Goal: Task Accomplishment & Management: Manage account settings

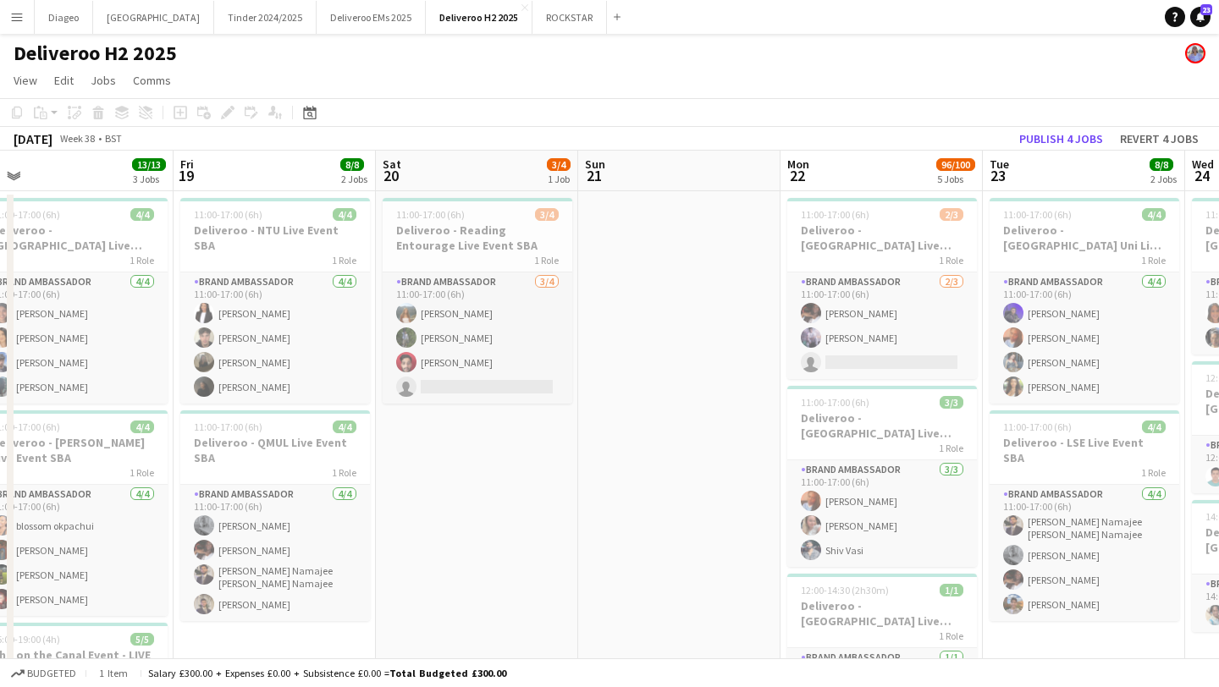
scroll to position [0, 840]
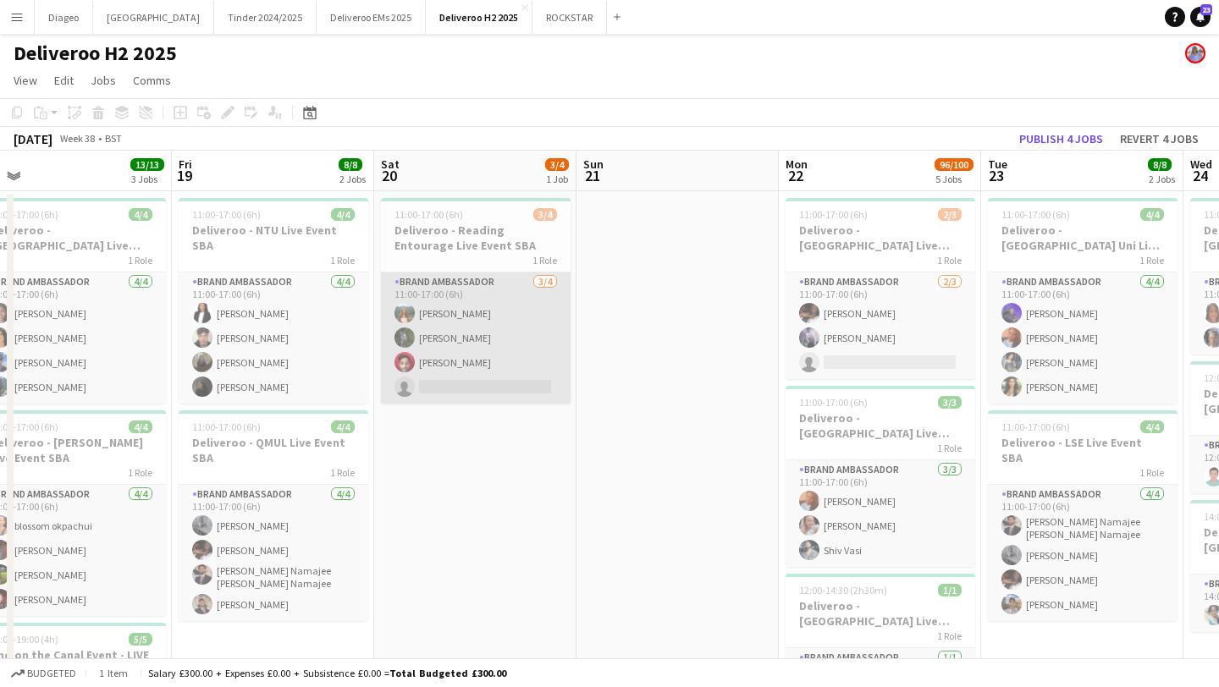
click at [494, 357] on app-card-role "Brand Ambassador [DATE] 11:00-17:00 (6h) [PERSON_NAME] [PERSON_NAME] Thanishq […" at bounding box center [476, 338] width 190 height 131
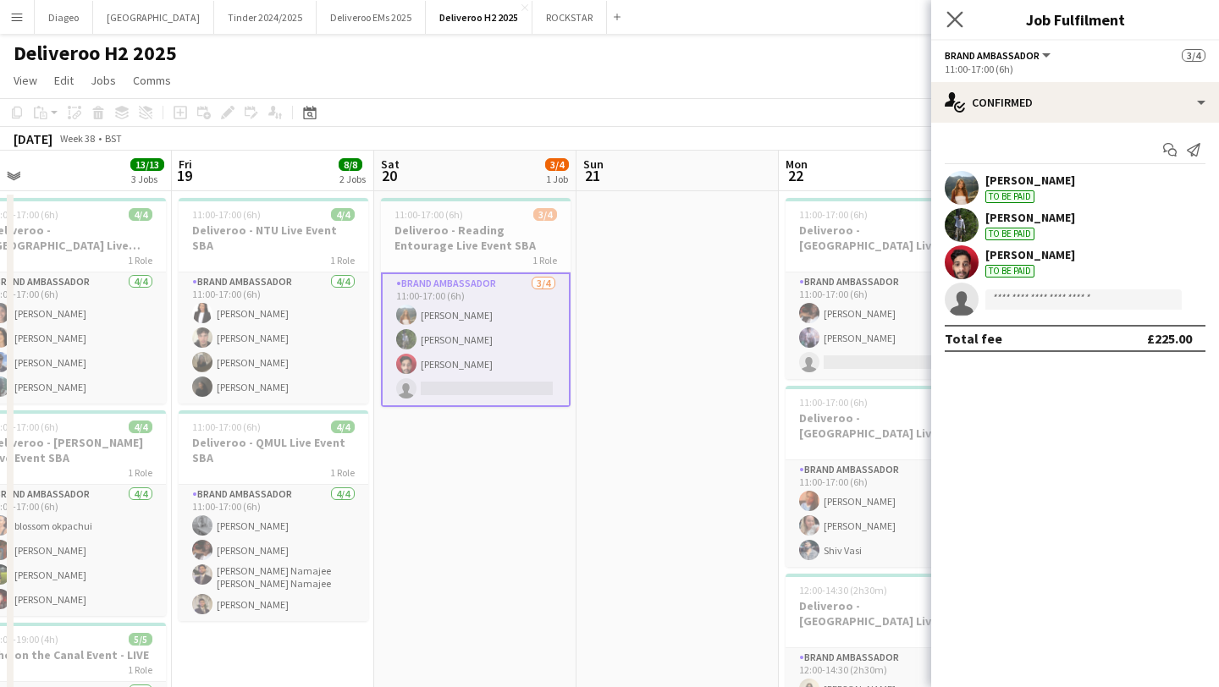
click at [945, 16] on app-icon "Close pop-in" at bounding box center [955, 20] width 25 height 25
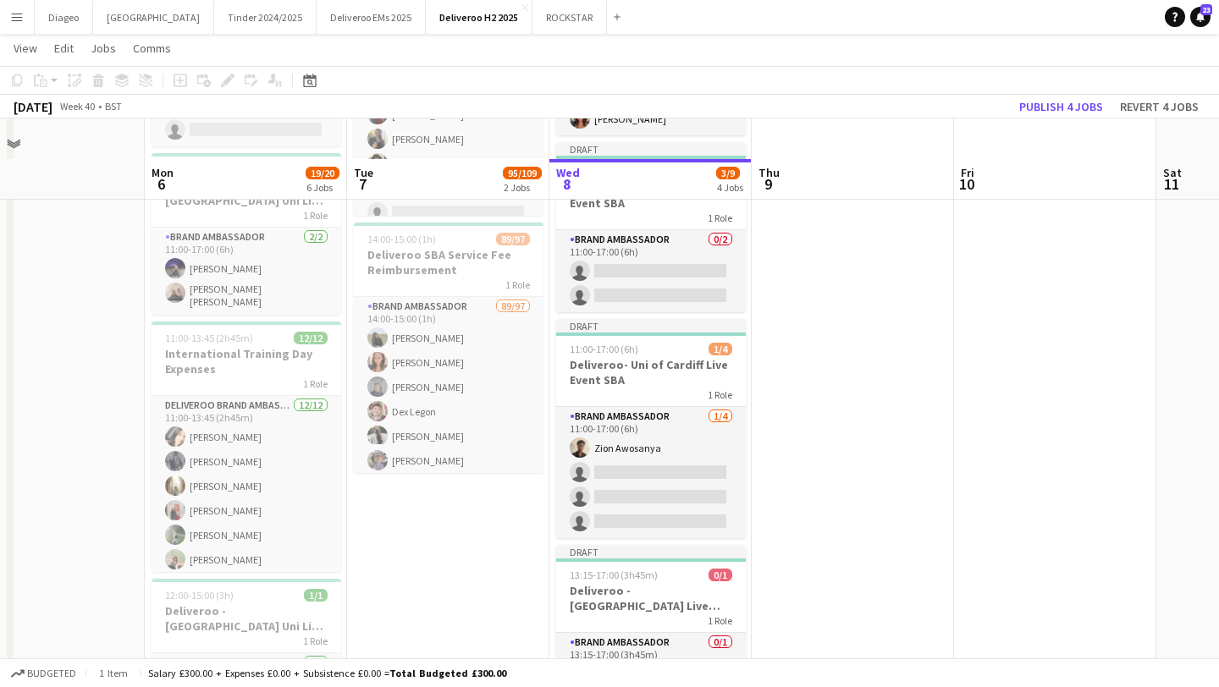
scroll to position [229, 0]
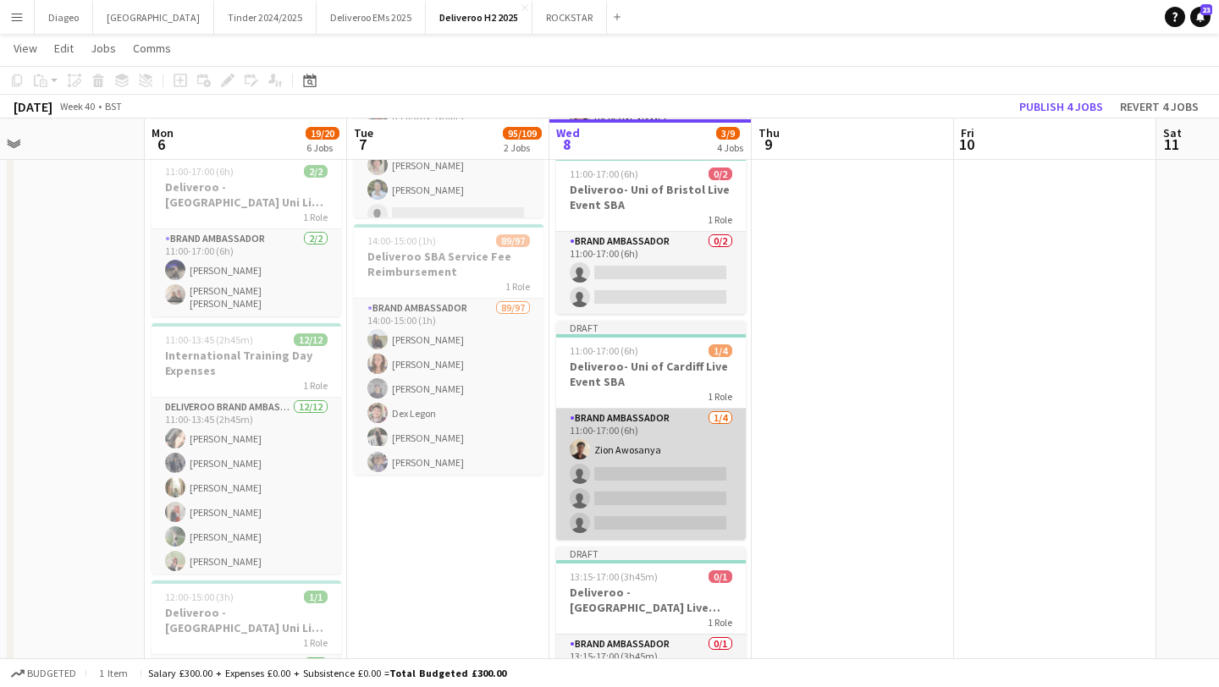
click at [674, 486] on app-card-role "Brand Ambassador [DATE] 11:00-17:00 (6h) [PERSON_NAME] single-neutral-actions s…" at bounding box center [651, 474] width 190 height 131
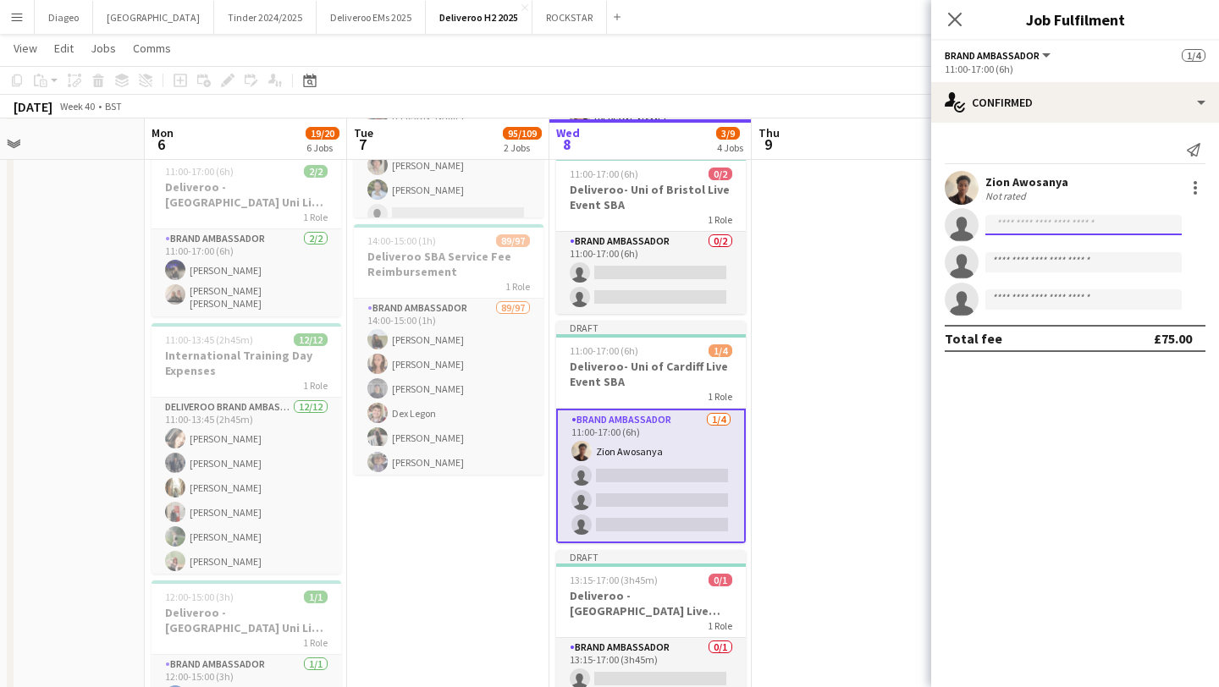
click at [1042, 223] on input at bounding box center [1083, 225] width 196 height 20
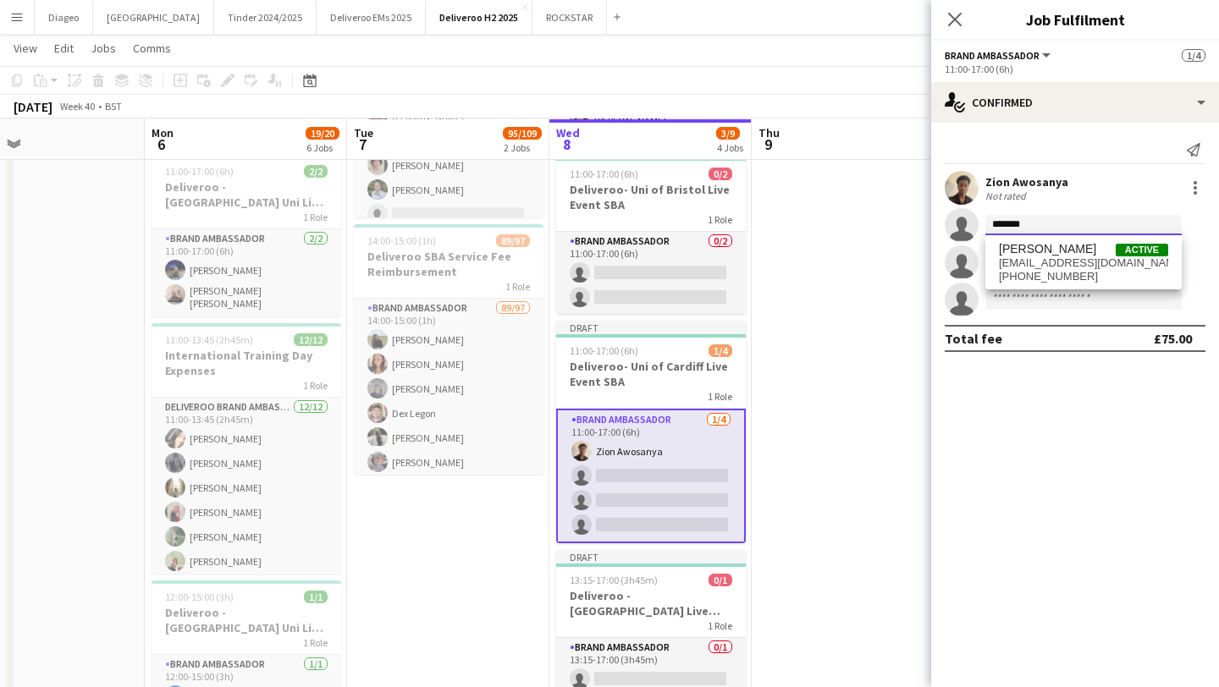
type input "*******"
click at [1081, 253] on span "[PERSON_NAME] Active" at bounding box center [1083, 249] width 169 height 14
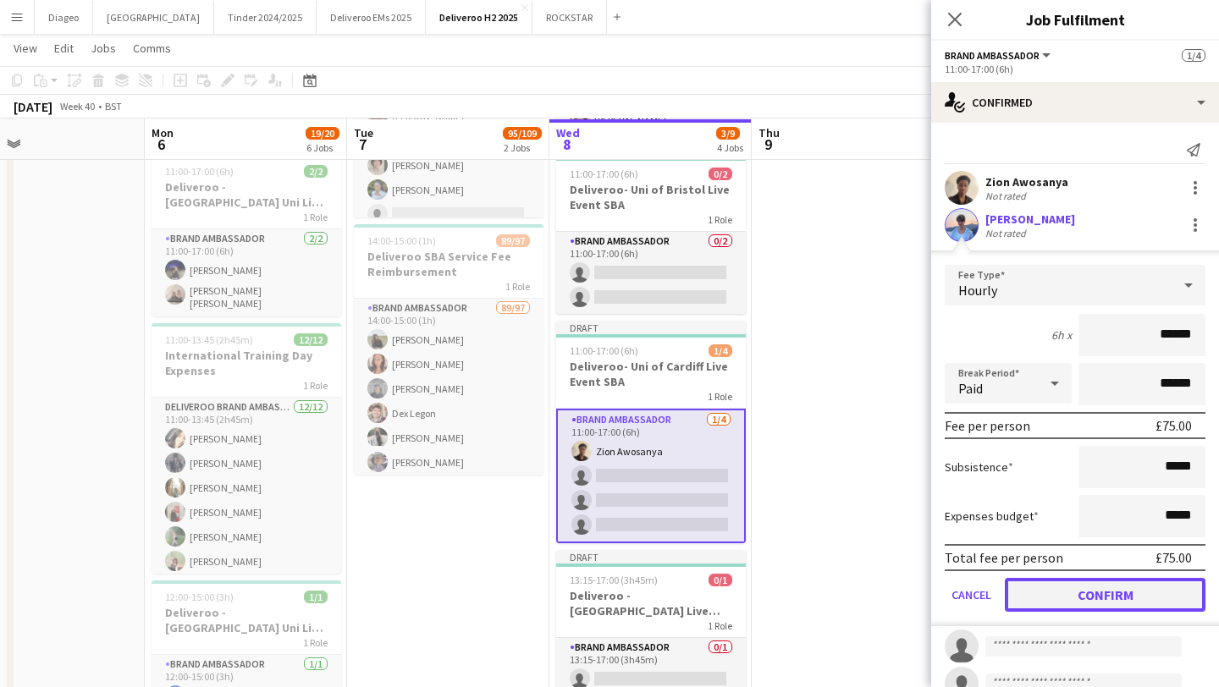
click at [1114, 586] on button "Confirm" at bounding box center [1105, 595] width 201 height 34
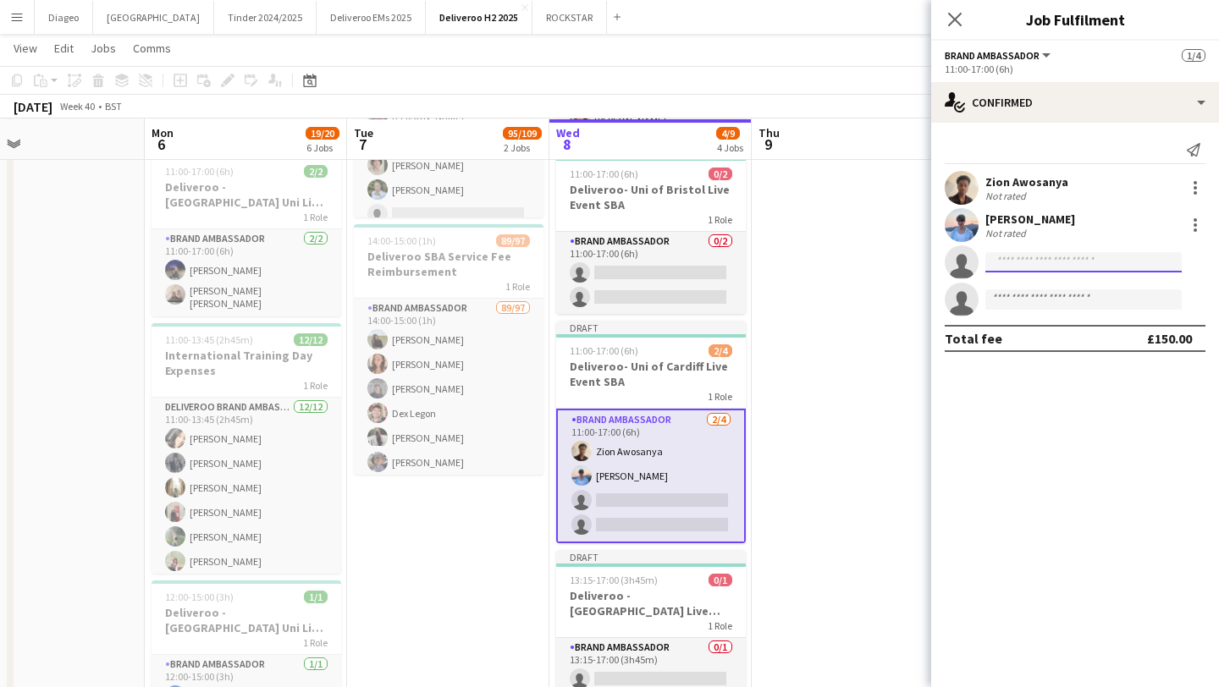
click at [1065, 267] on input at bounding box center [1083, 262] width 196 height 20
click at [1021, 255] on input at bounding box center [1083, 262] width 196 height 20
type input "*"
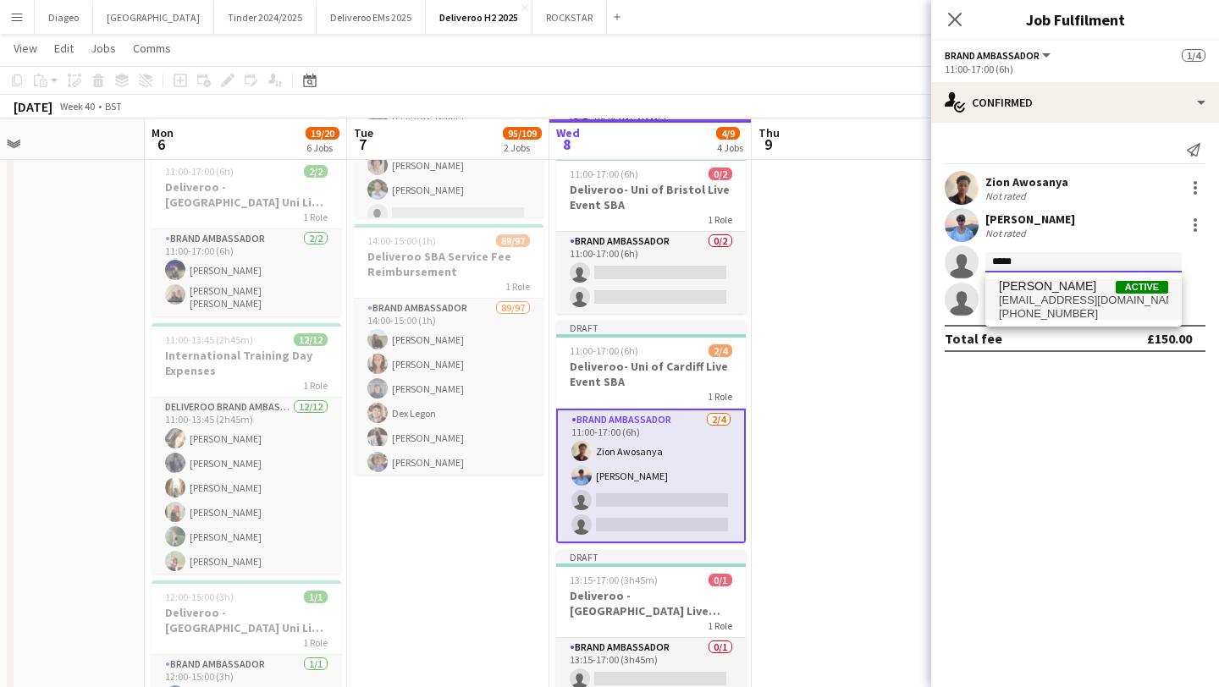
type input "*****"
click at [1105, 304] on span "[EMAIL_ADDRESS][DOMAIN_NAME]" at bounding box center [1083, 301] width 169 height 14
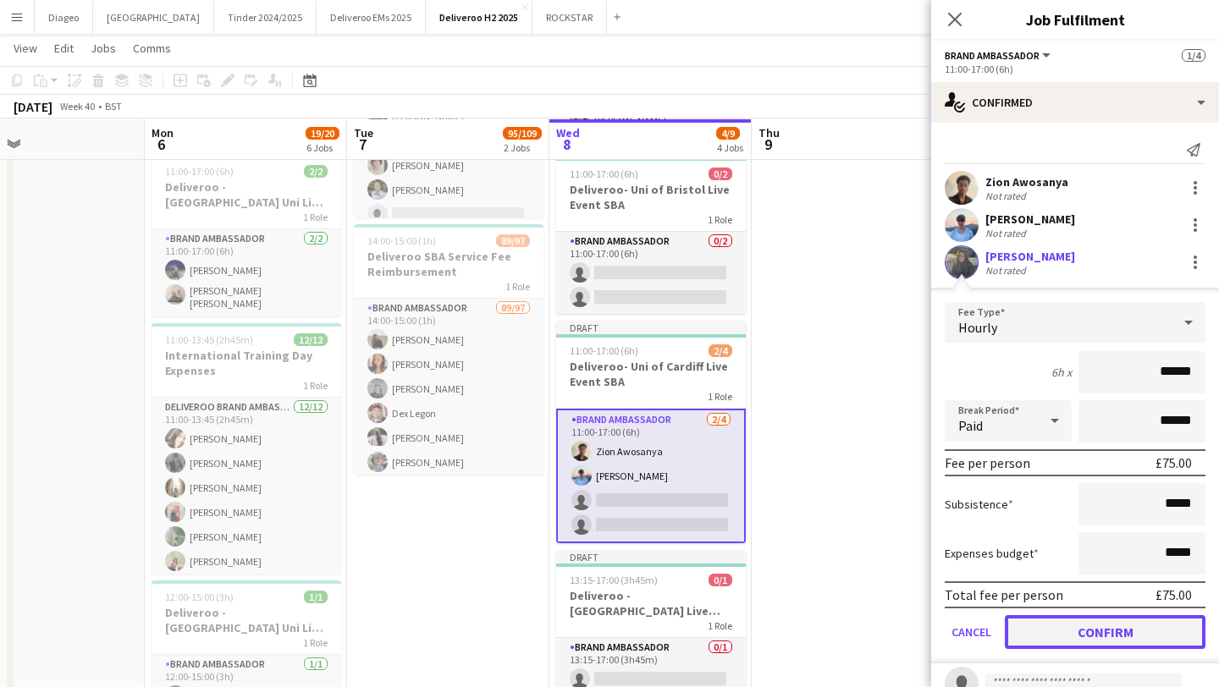
click at [1112, 621] on button "Confirm" at bounding box center [1105, 632] width 201 height 34
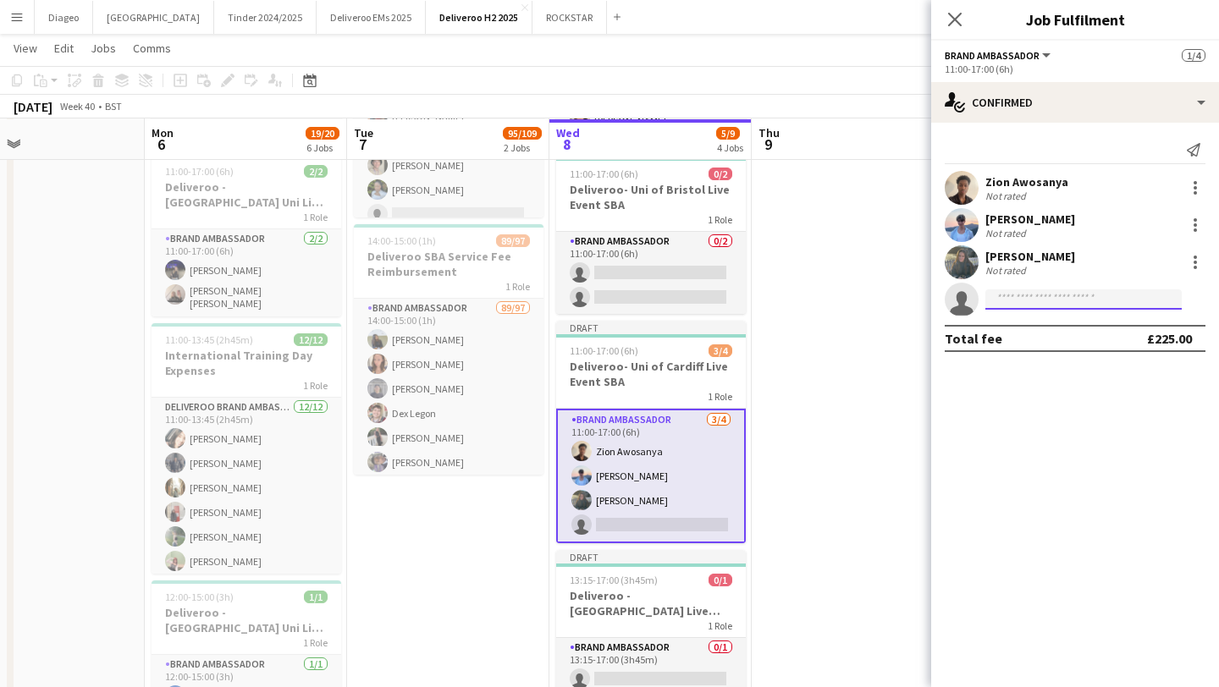
click at [1080, 298] on input at bounding box center [1083, 299] width 196 height 20
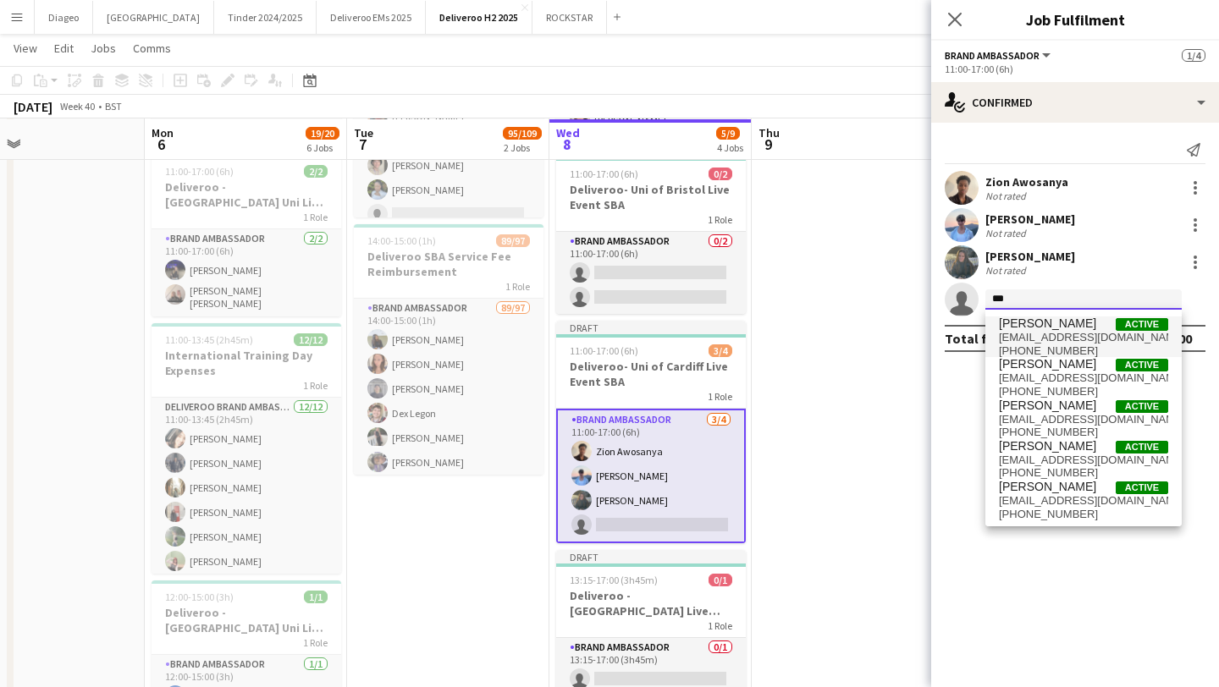
type input "***"
click at [1112, 330] on span "[PERSON_NAME] Active [EMAIL_ADDRESS][DOMAIN_NAME] [PHONE_NUMBER]" at bounding box center [1083, 337] width 169 height 41
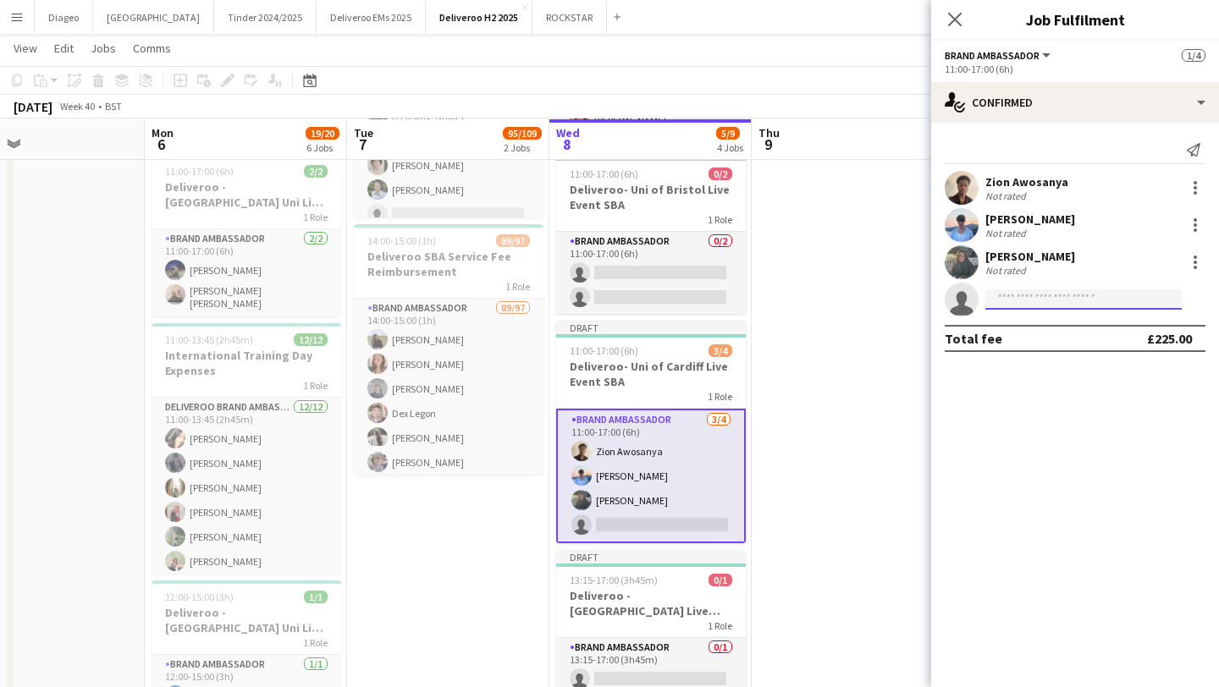
scroll to position [0, 0]
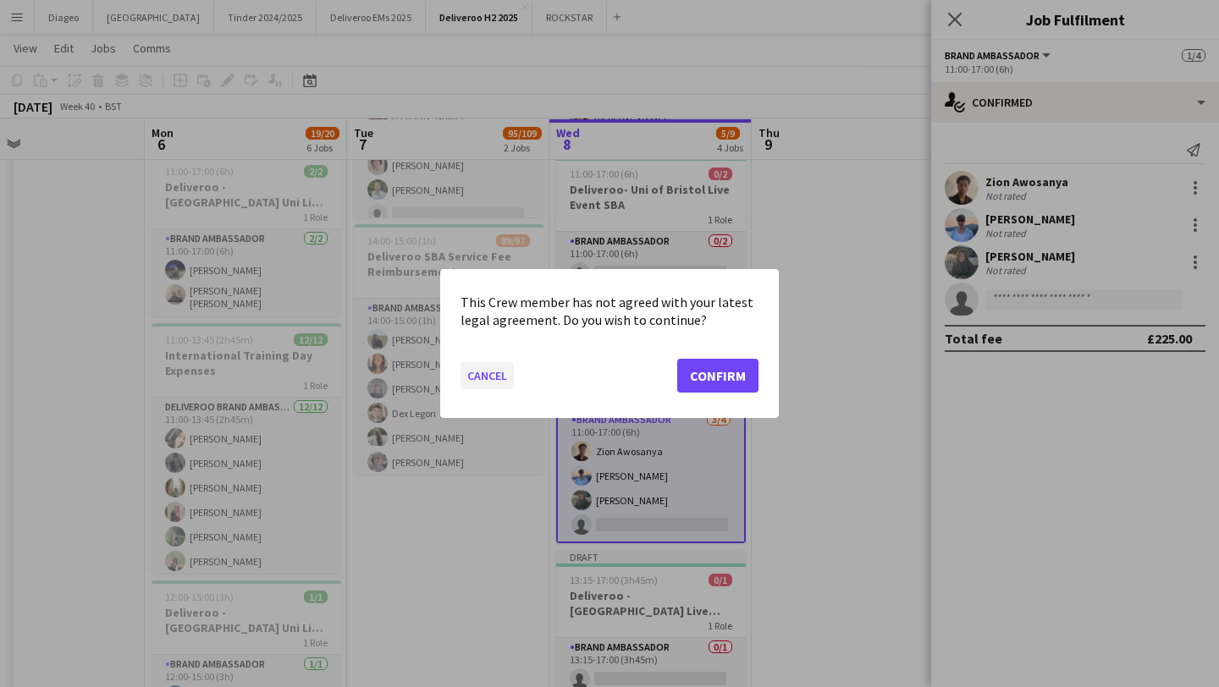
click at [482, 377] on button "Cancel" at bounding box center [486, 375] width 53 height 27
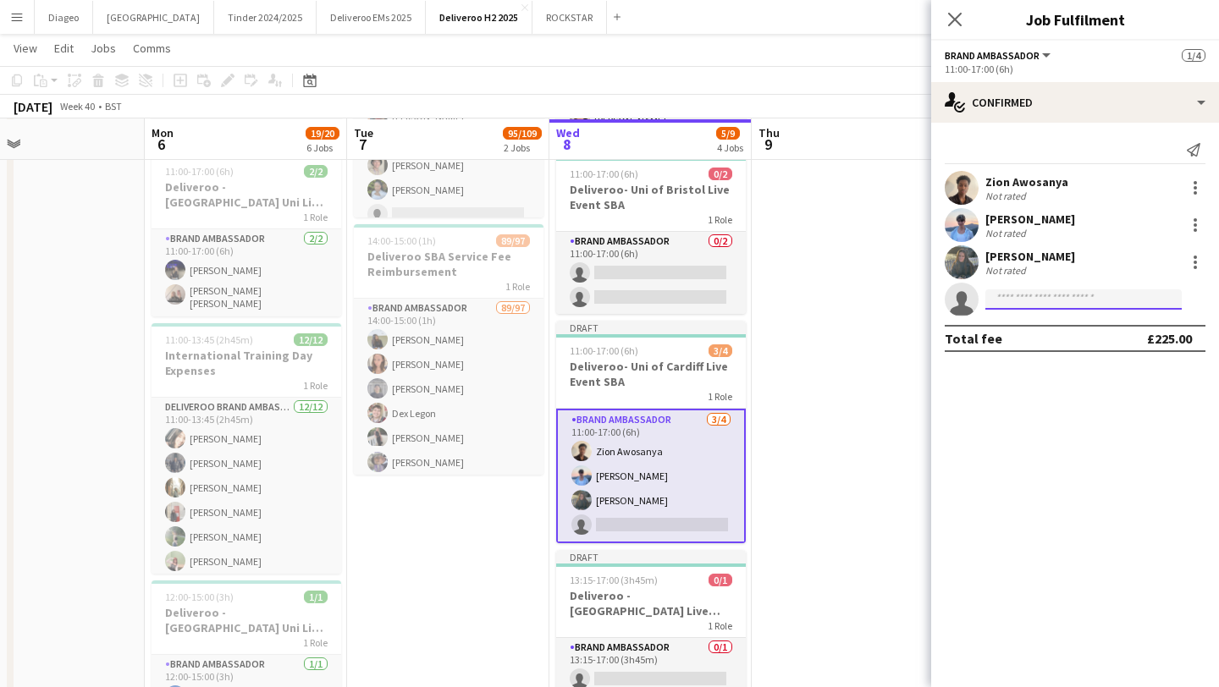
scroll to position [229, 0]
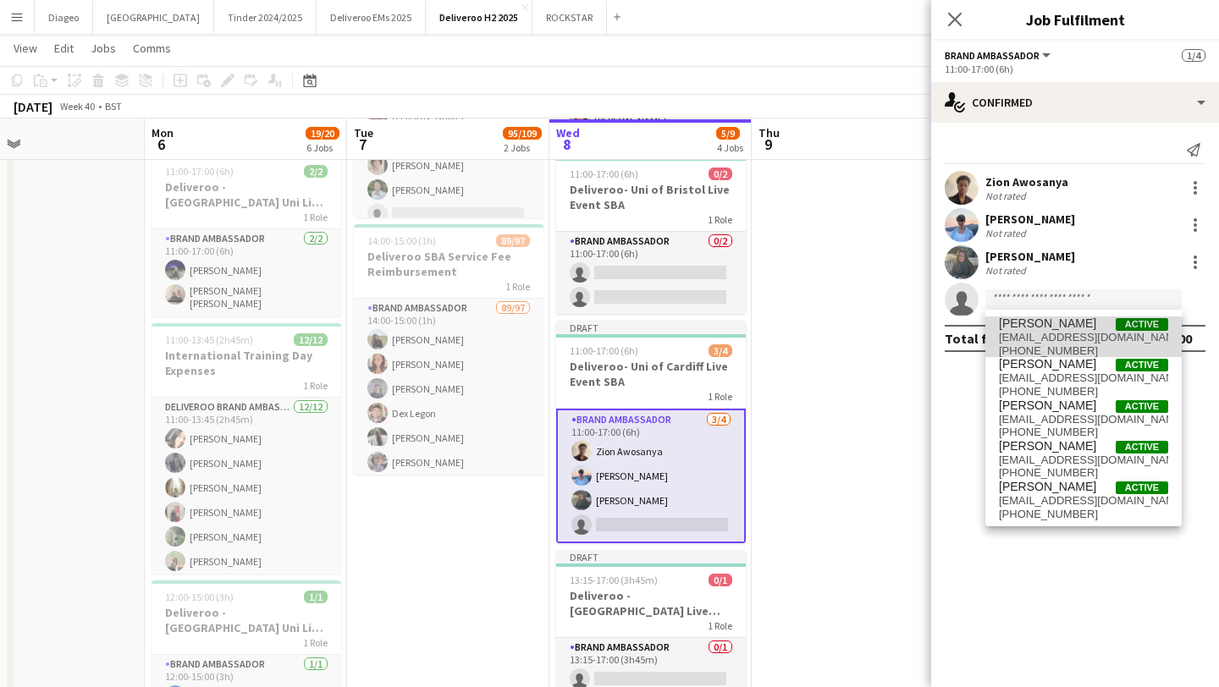
click at [1059, 339] on span "[EMAIL_ADDRESS][DOMAIN_NAME]" at bounding box center [1083, 338] width 169 height 14
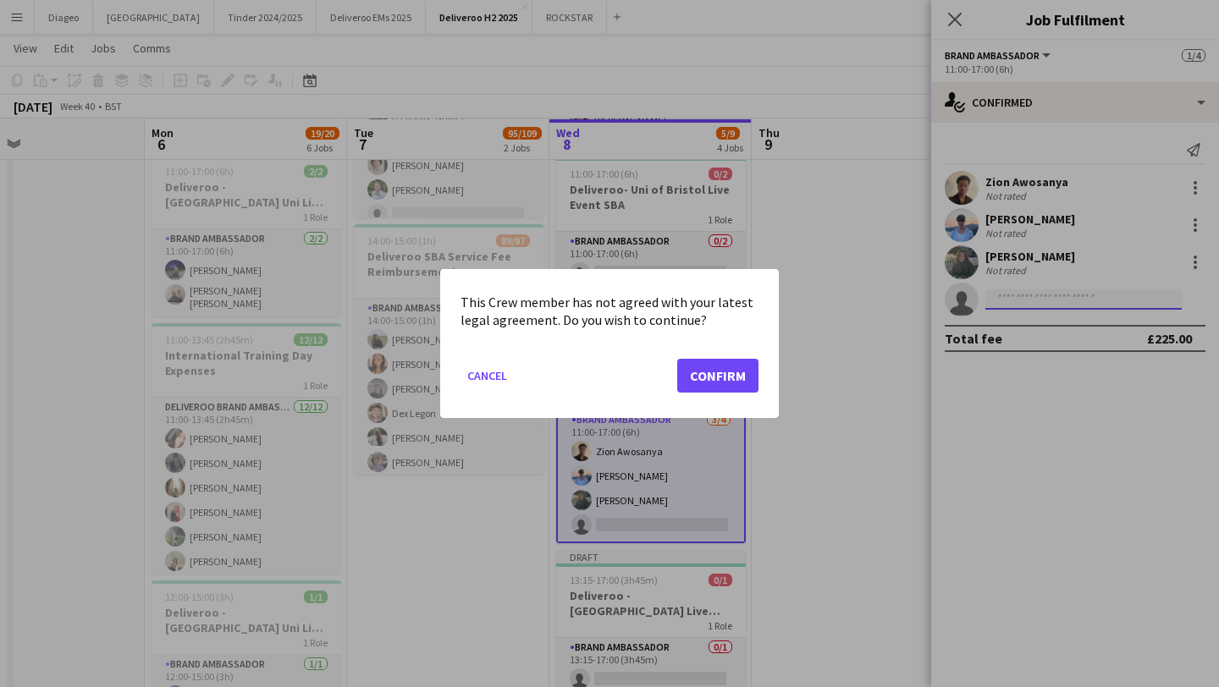
scroll to position [0, 0]
click at [494, 374] on button "Cancel" at bounding box center [486, 375] width 53 height 27
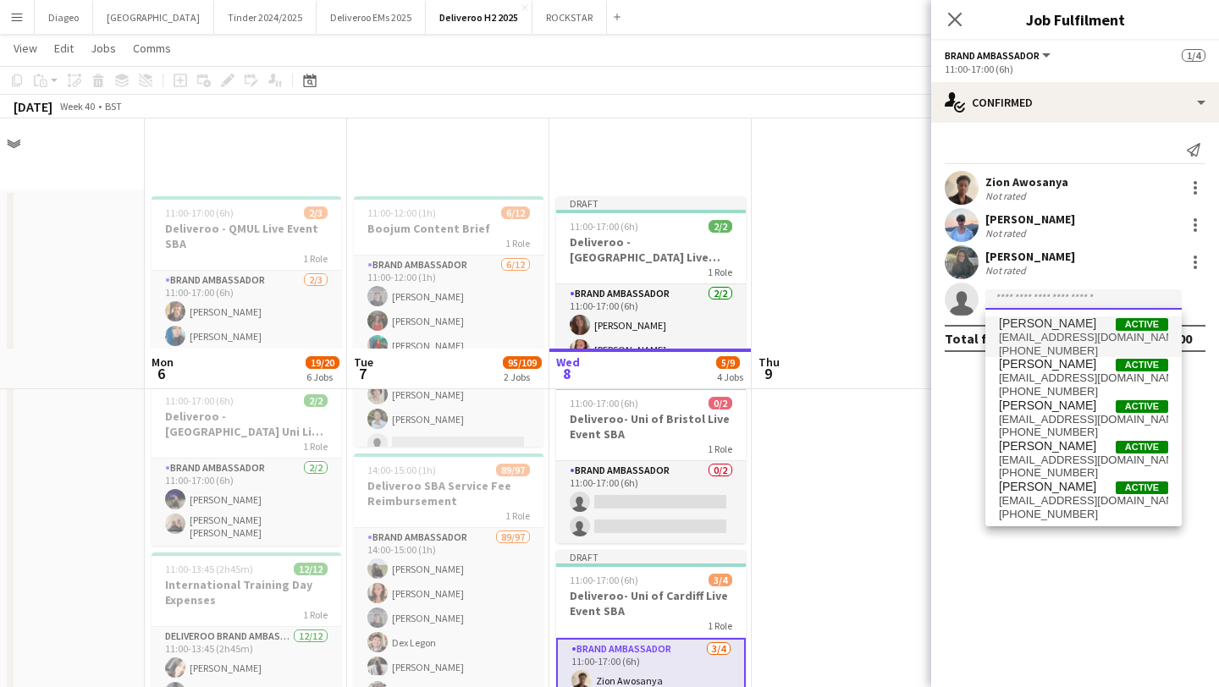
scroll to position [229, 0]
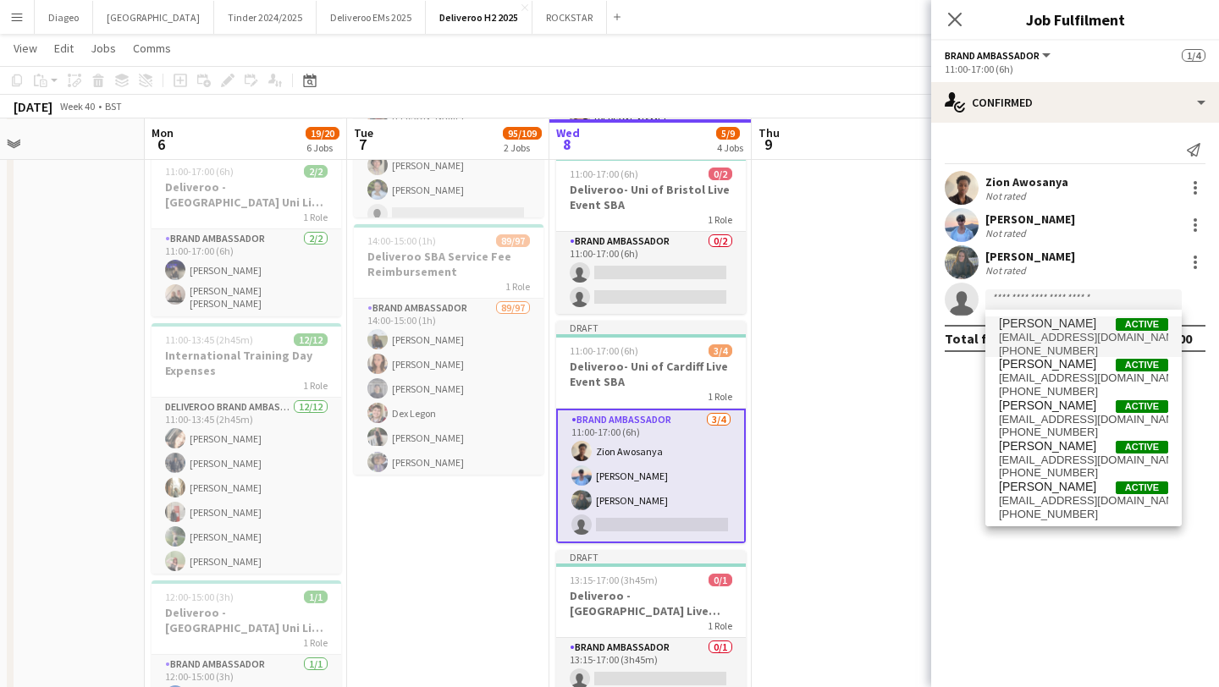
click at [969, 472] on mat-expansion-panel "check Confirmed Send notification Zion Awosanya Not rated [PERSON_NAME] Not rat…" at bounding box center [1075, 405] width 288 height 564
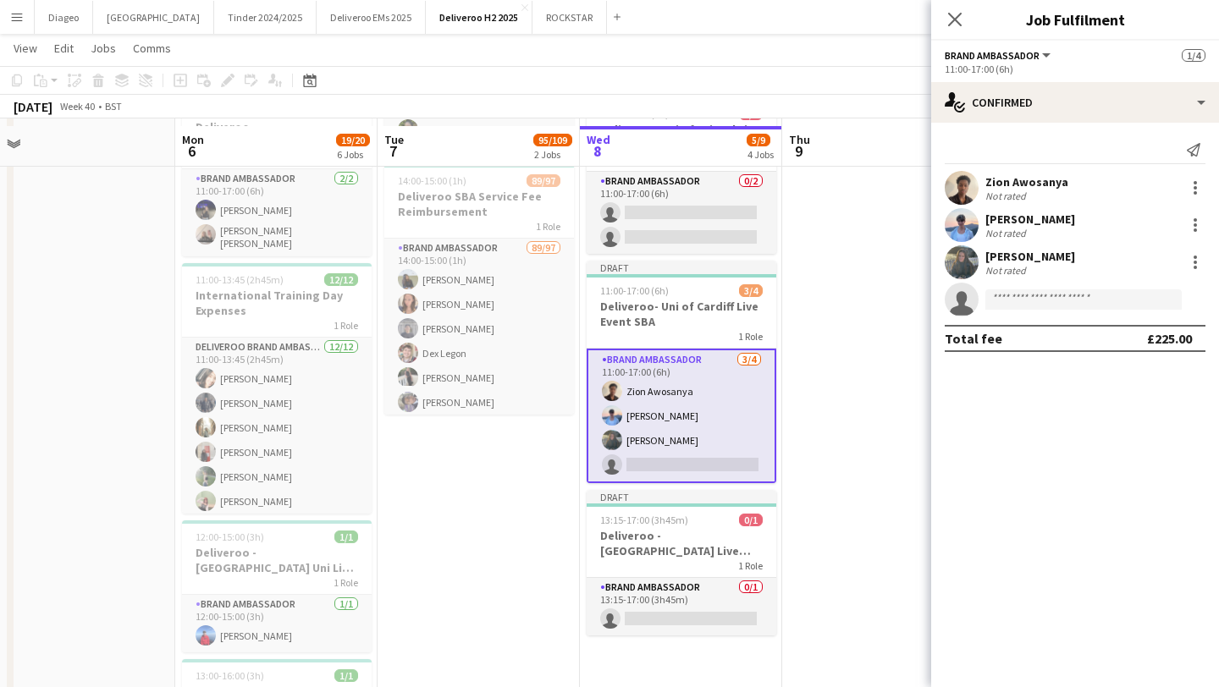
scroll to position [287, 0]
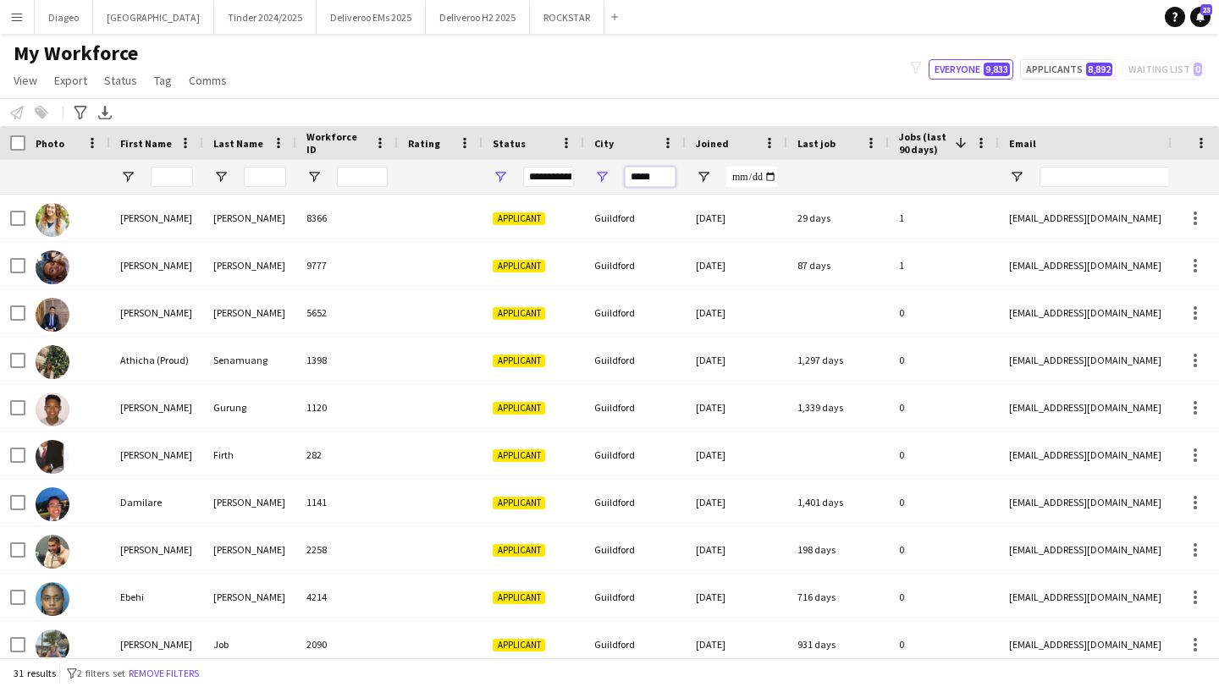
drag, startPoint x: 658, startPoint y: 177, endPoint x: 564, endPoint y: 168, distance: 94.3
click at [564, 171] on div at bounding box center [917, 177] width 1835 height 34
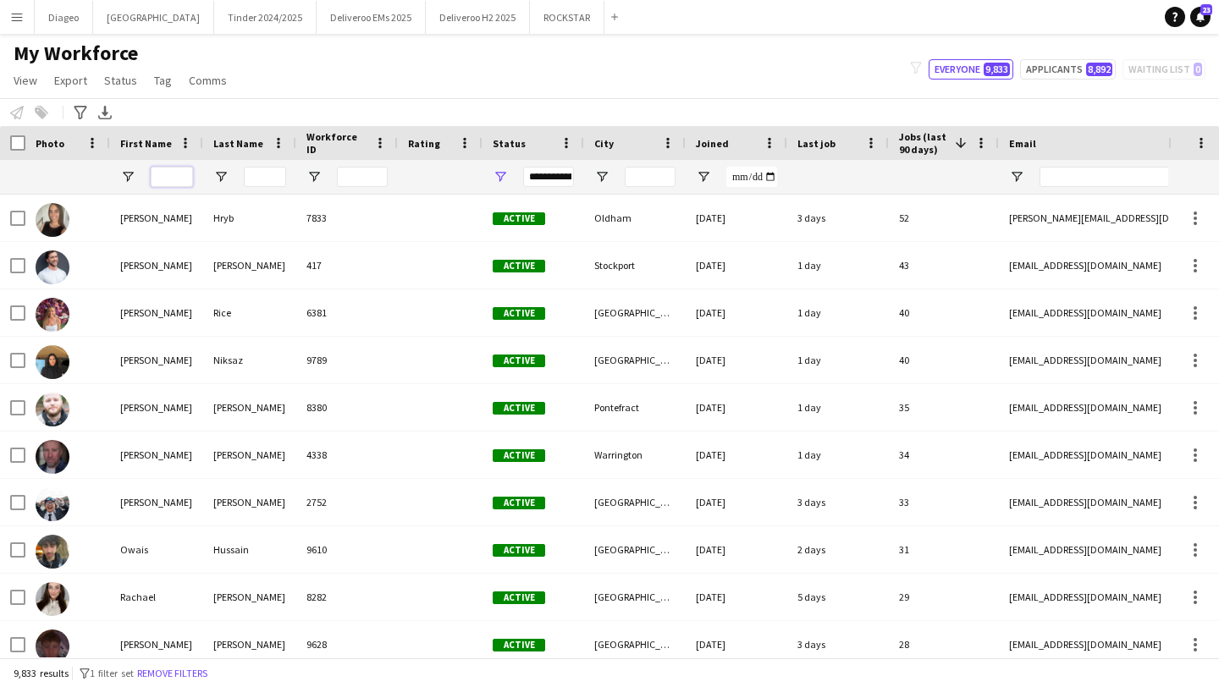
click at [164, 179] on input "First Name Filter Input" at bounding box center [172, 177] width 42 height 20
click at [267, 176] on input "Last Name Filter Input" at bounding box center [265, 177] width 42 height 20
click at [155, 176] on input "First Name Filter Input" at bounding box center [172, 177] width 42 height 20
click at [257, 187] on div at bounding box center [265, 177] width 42 height 34
click at [257, 181] on input "Last Name Filter Input" at bounding box center [265, 177] width 42 height 20
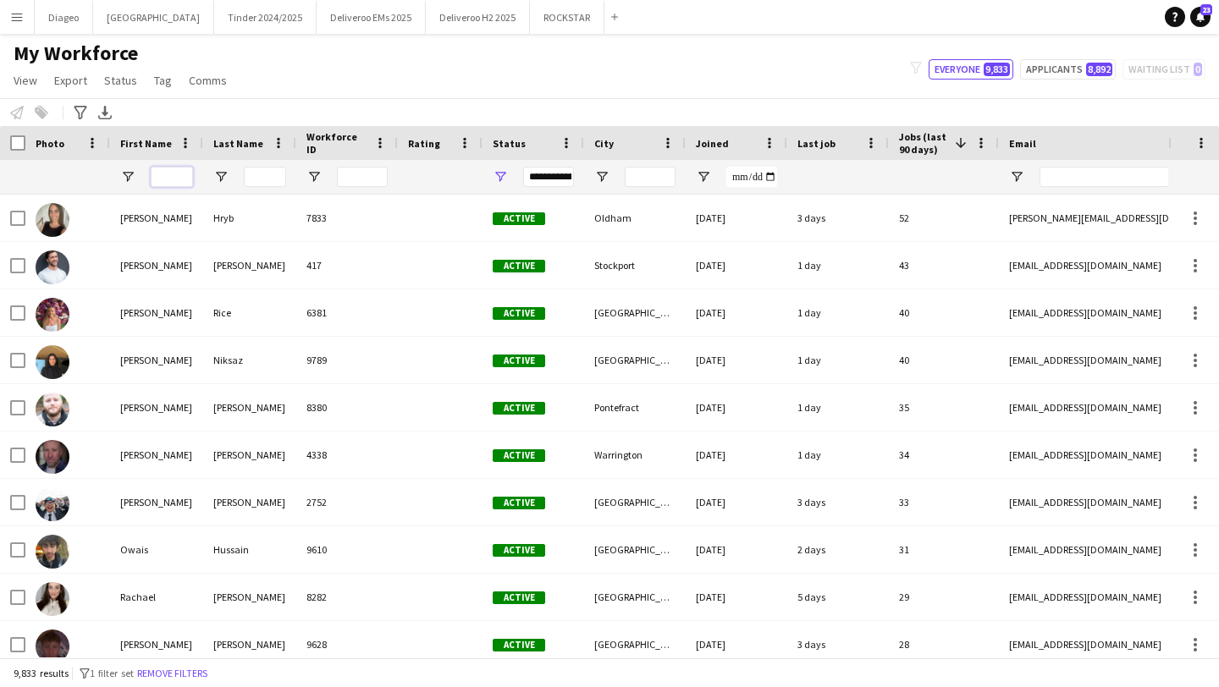
click at [162, 183] on input "First Name Filter Input" at bounding box center [172, 177] width 42 height 20
click at [171, 179] on input "First Name Filter Input" at bounding box center [172, 177] width 42 height 20
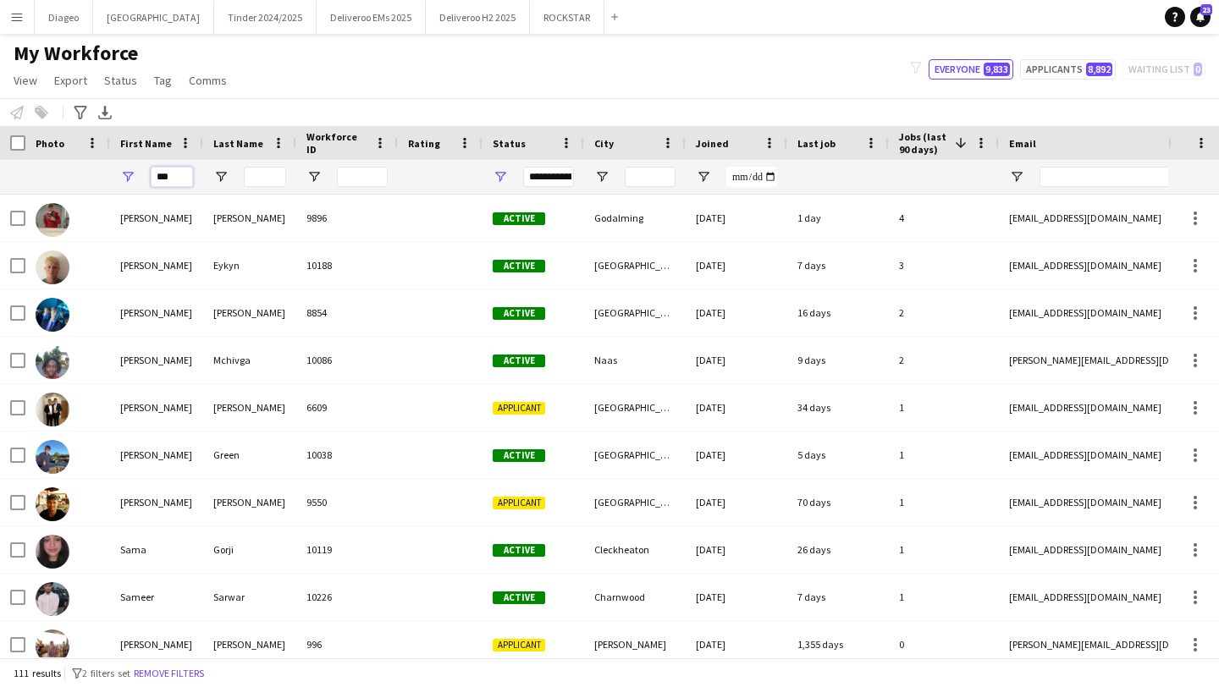
type input "***"
click at [257, 184] on input "Last Name Filter Input" at bounding box center [265, 177] width 42 height 20
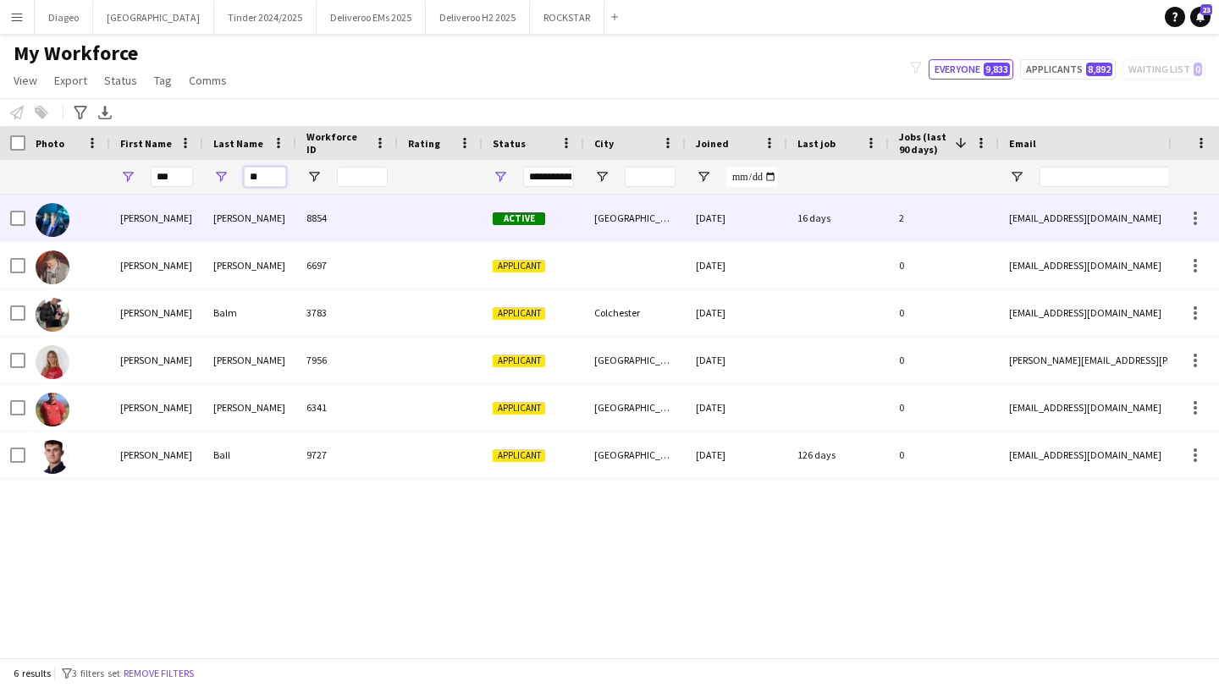
type input "**"
click at [278, 227] on div "Baird" at bounding box center [249, 218] width 93 height 47
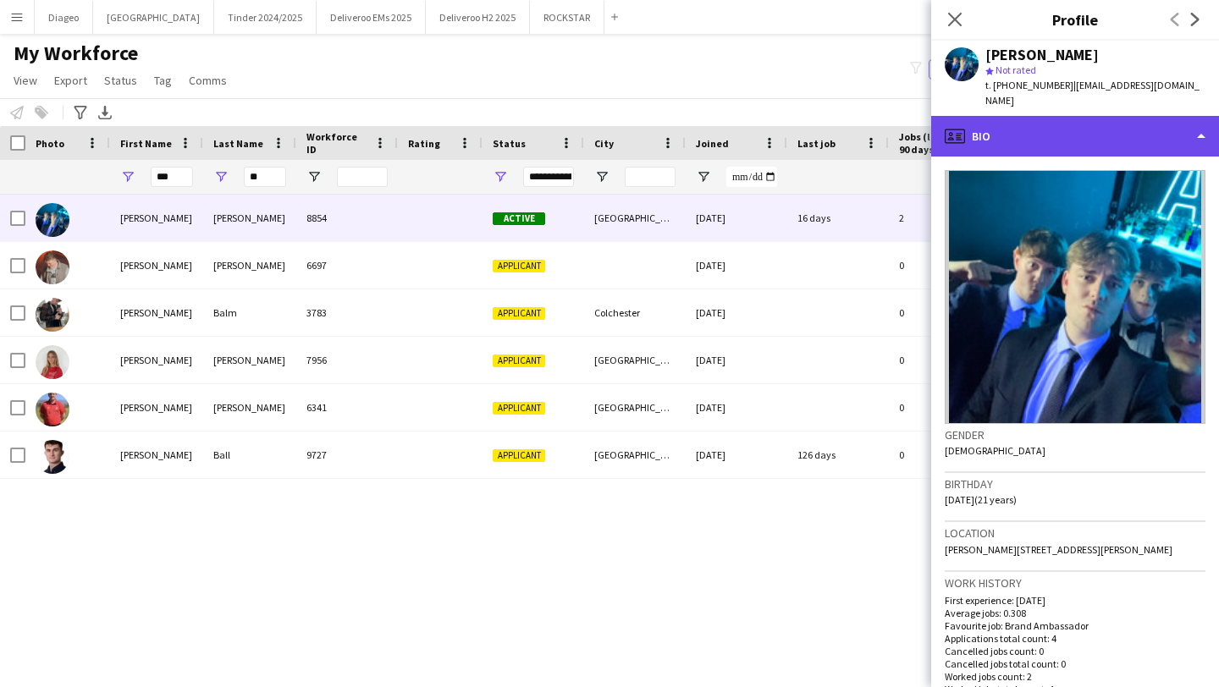
click at [987, 134] on div "profile Bio" at bounding box center [1075, 136] width 288 height 41
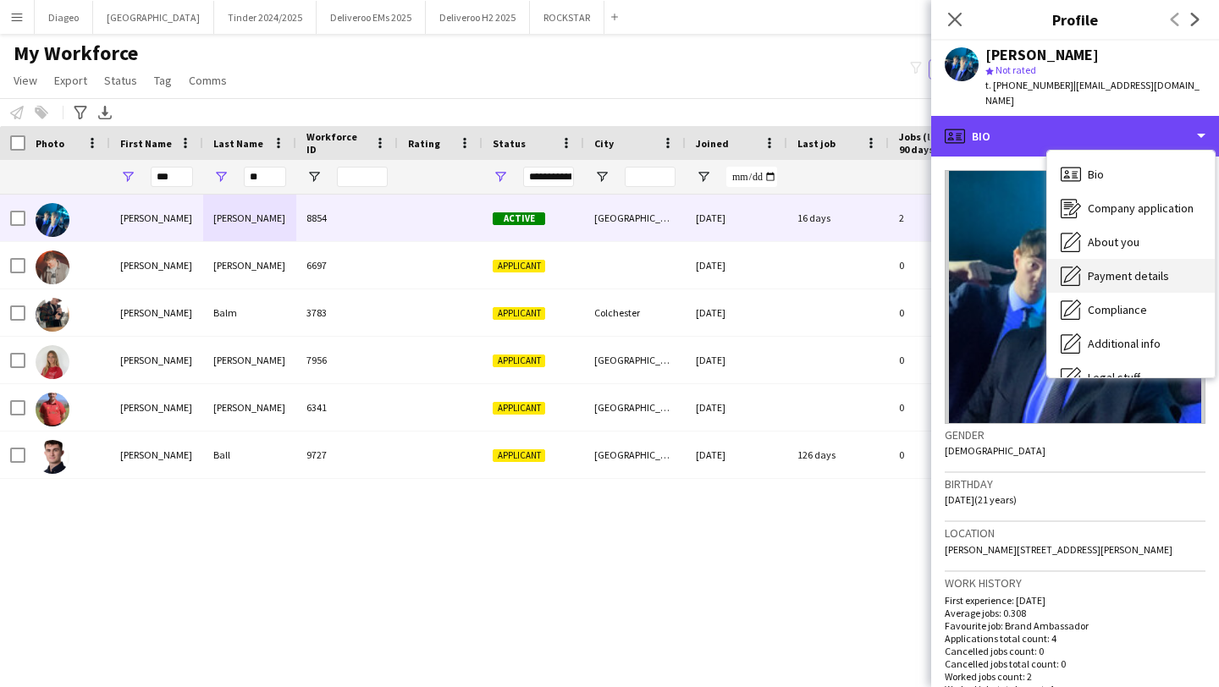
scroll to position [66, 0]
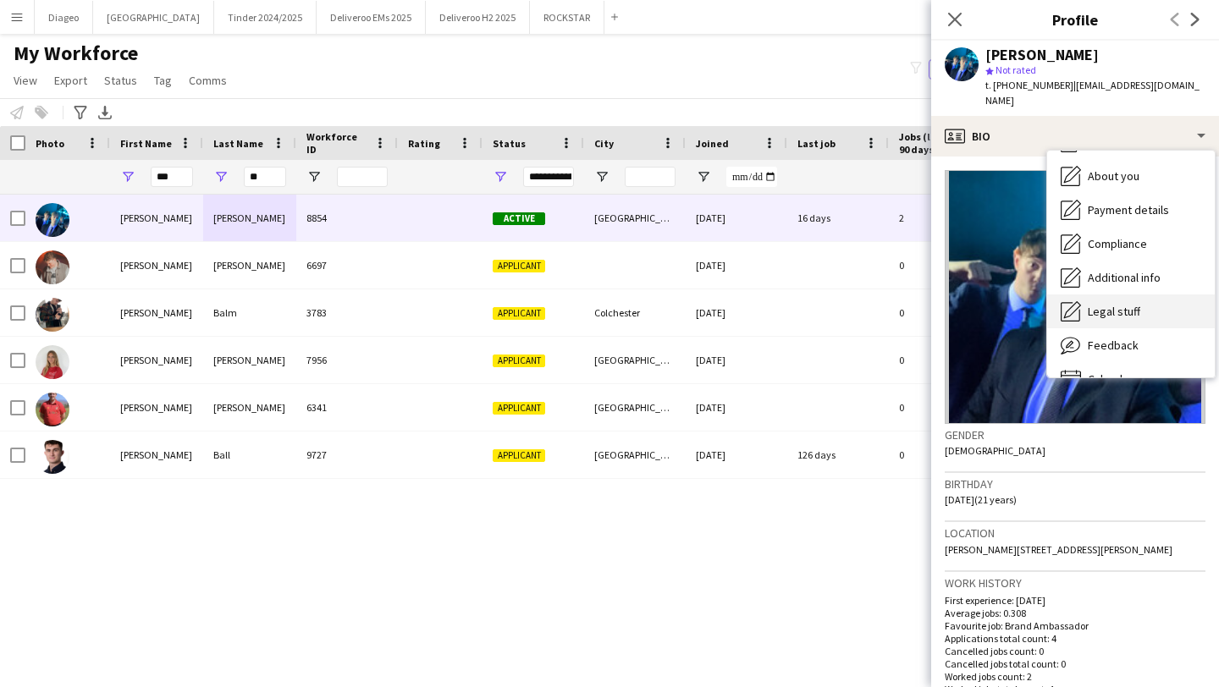
click at [1110, 306] on div "Legal stuff Legal stuff" at bounding box center [1131, 312] width 168 height 34
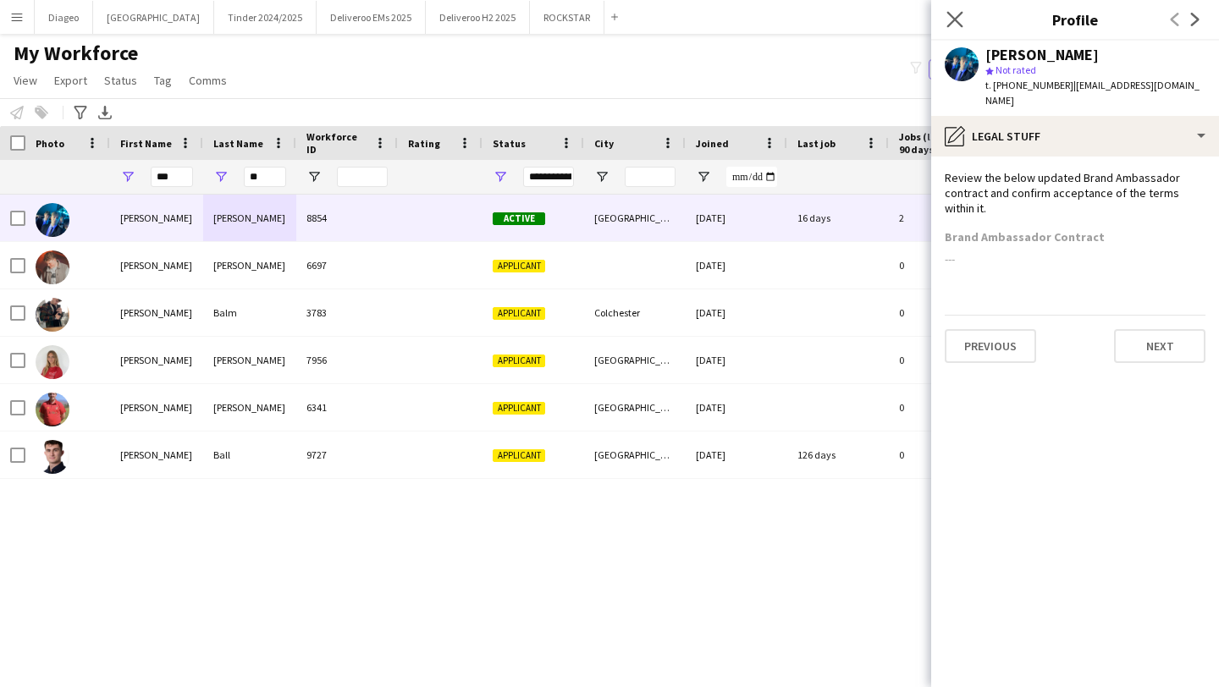
click at [952, 29] on app-icon "Close pop-in" at bounding box center [955, 20] width 25 height 25
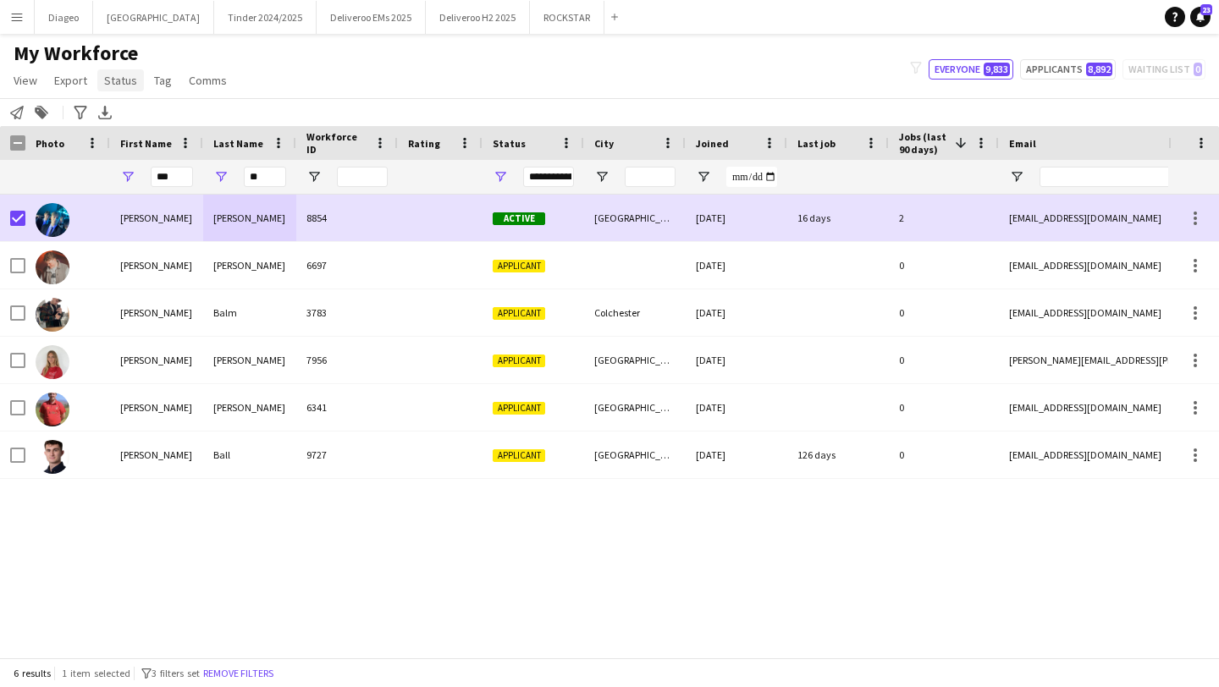
click at [116, 84] on span "Status" at bounding box center [120, 80] width 33 height 15
click at [135, 117] on link "Edit" at bounding box center [156, 117] width 118 height 36
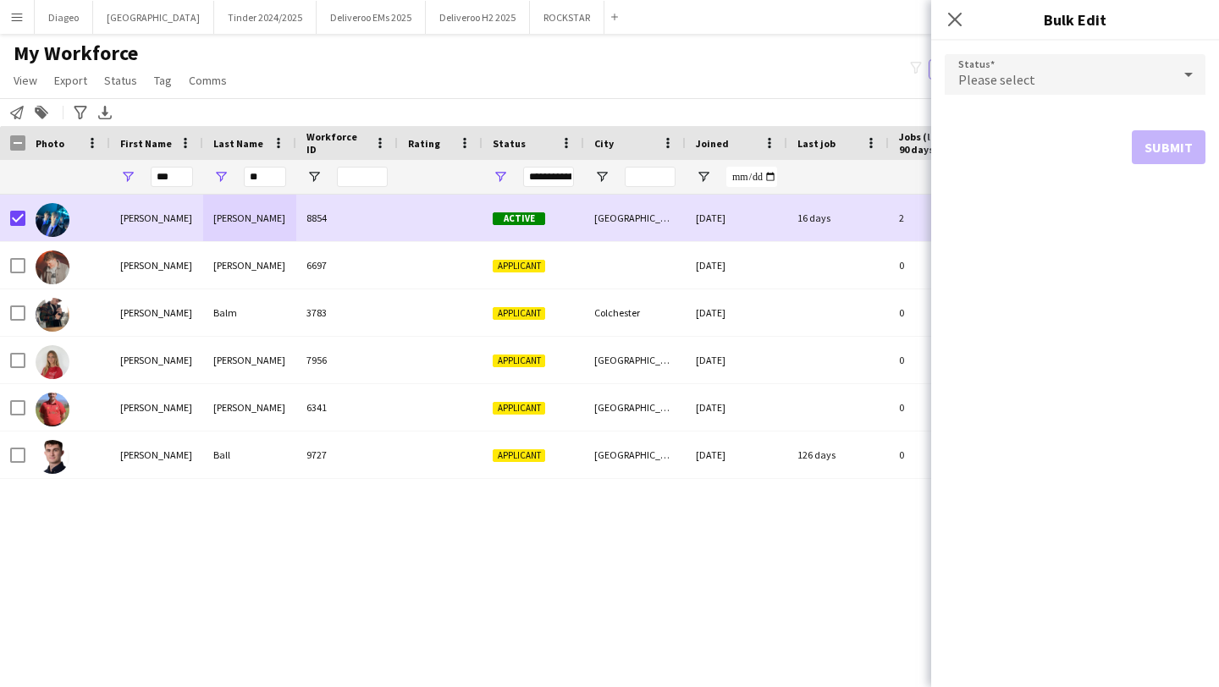
click at [1119, 69] on div "Please select" at bounding box center [1057, 74] width 227 height 41
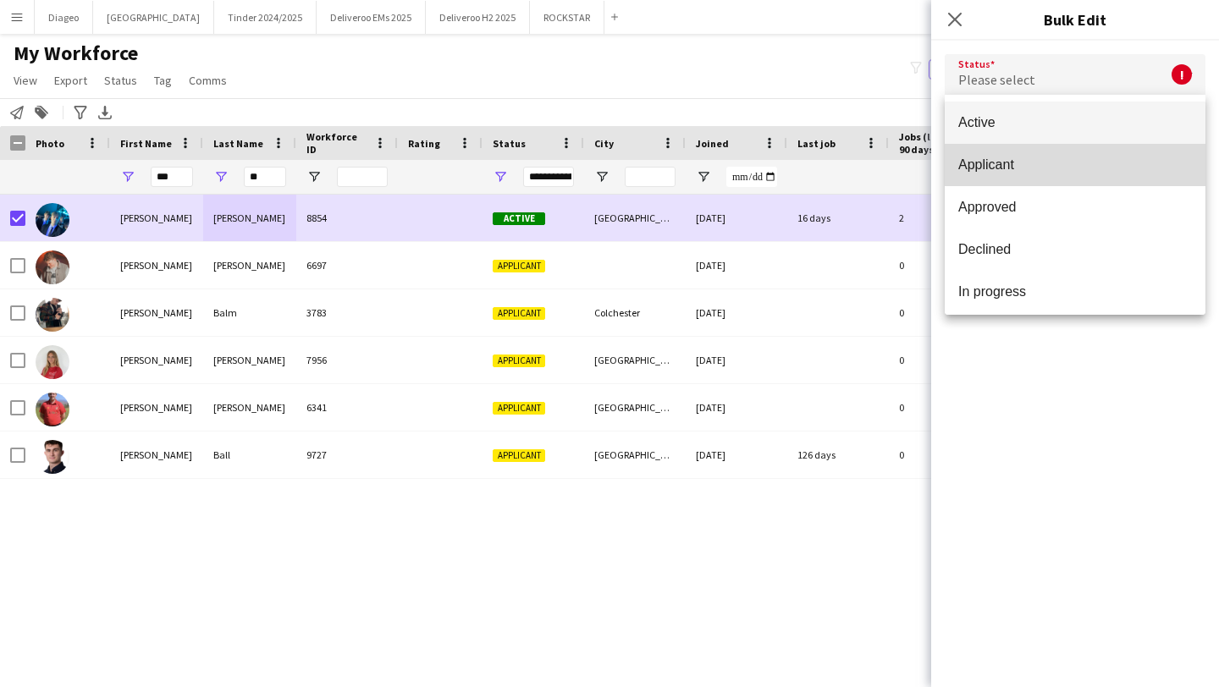
click at [1043, 163] on span "Applicant" at bounding box center [1075, 165] width 234 height 16
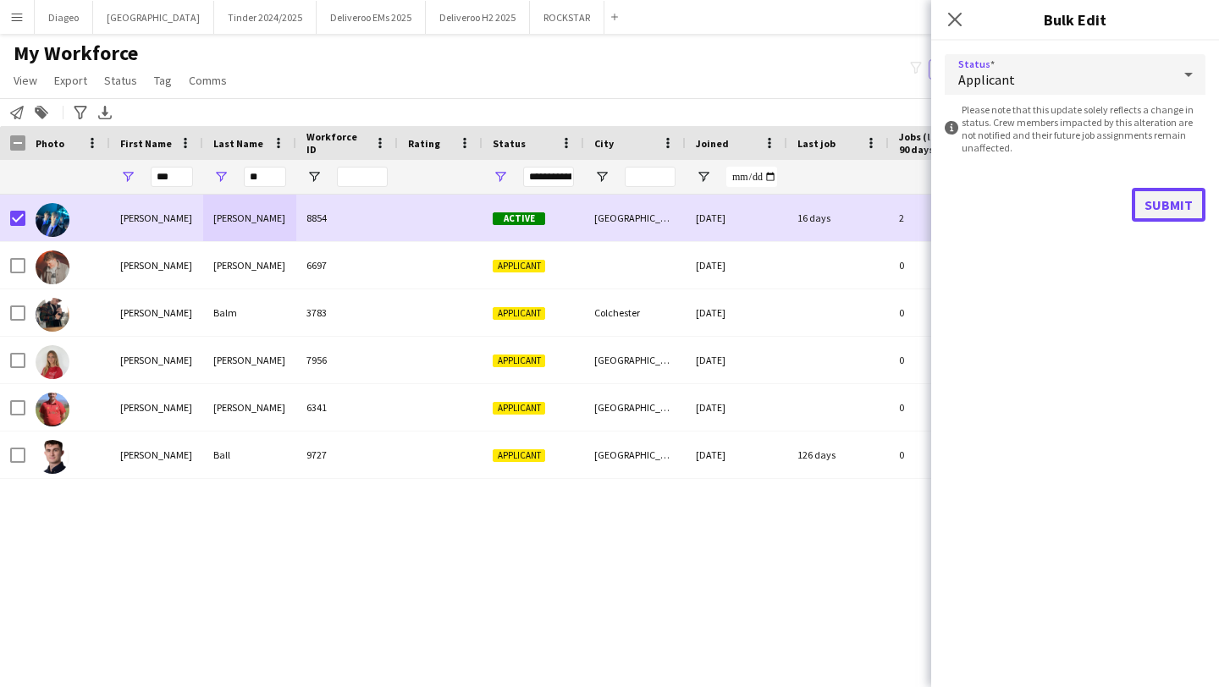
click at [1169, 208] on button "Submit" at bounding box center [1169, 205] width 74 height 34
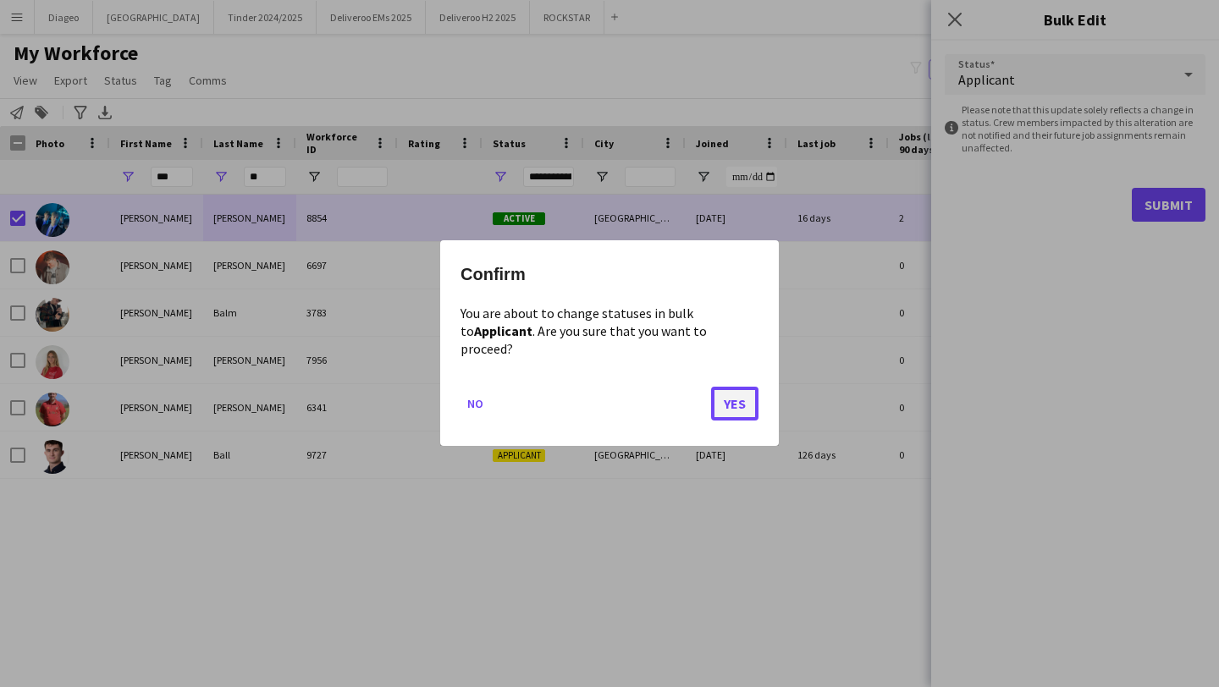
click at [733, 394] on button "Yes" at bounding box center [734, 405] width 47 height 34
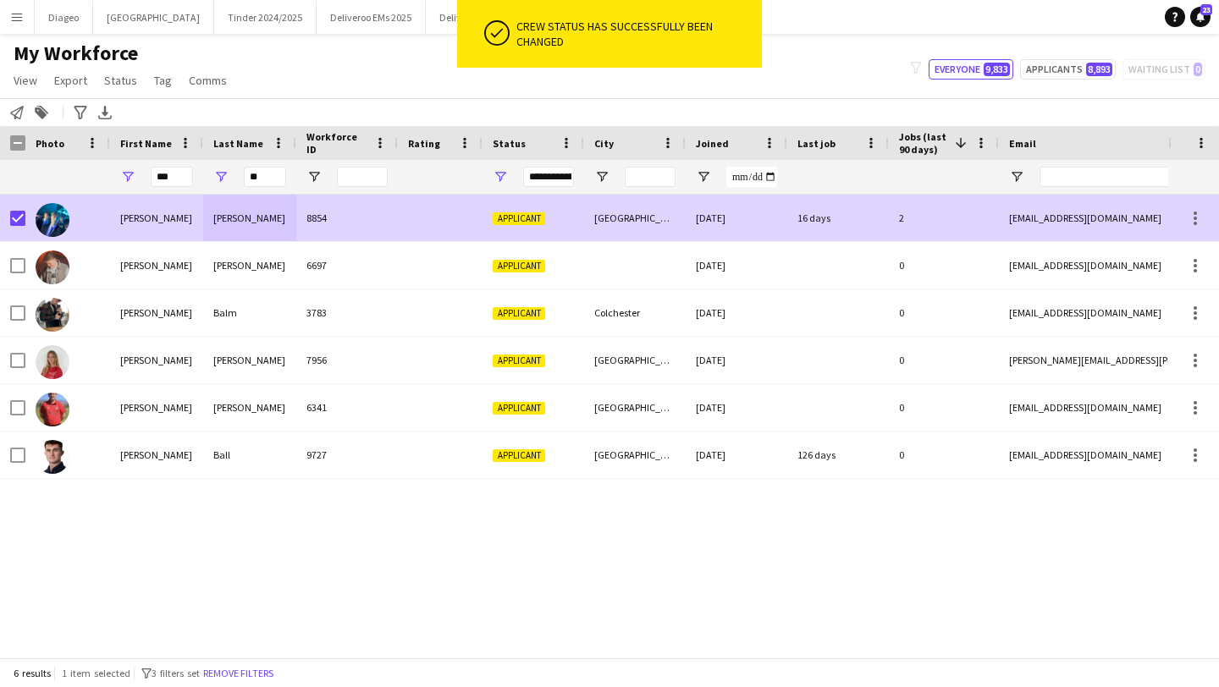
click at [806, 218] on div "16 days" at bounding box center [838, 218] width 102 height 47
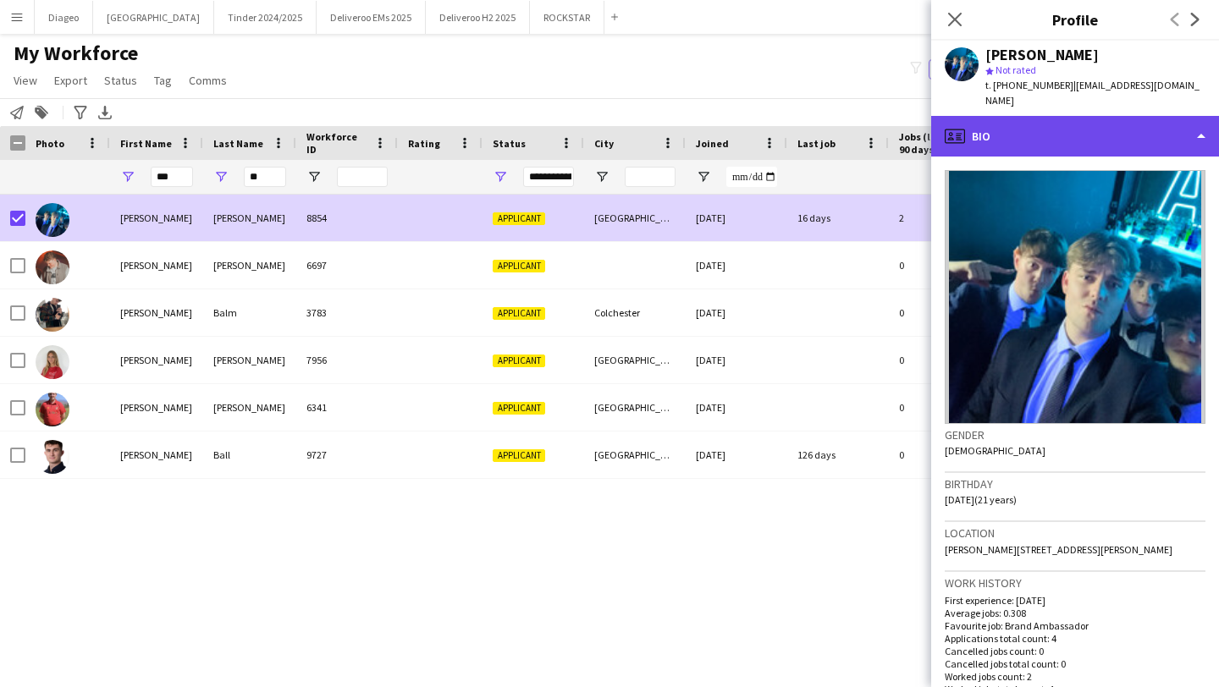
click at [1027, 129] on div "profile Bio" at bounding box center [1075, 136] width 288 height 41
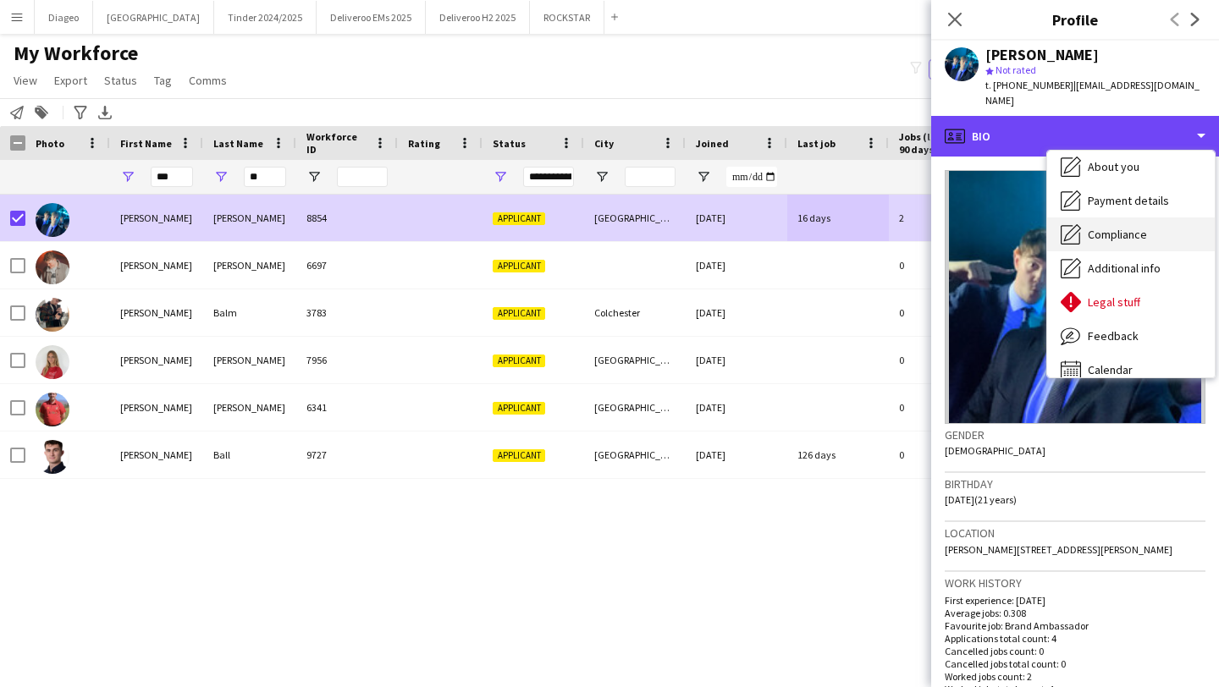
scroll to position [80, 0]
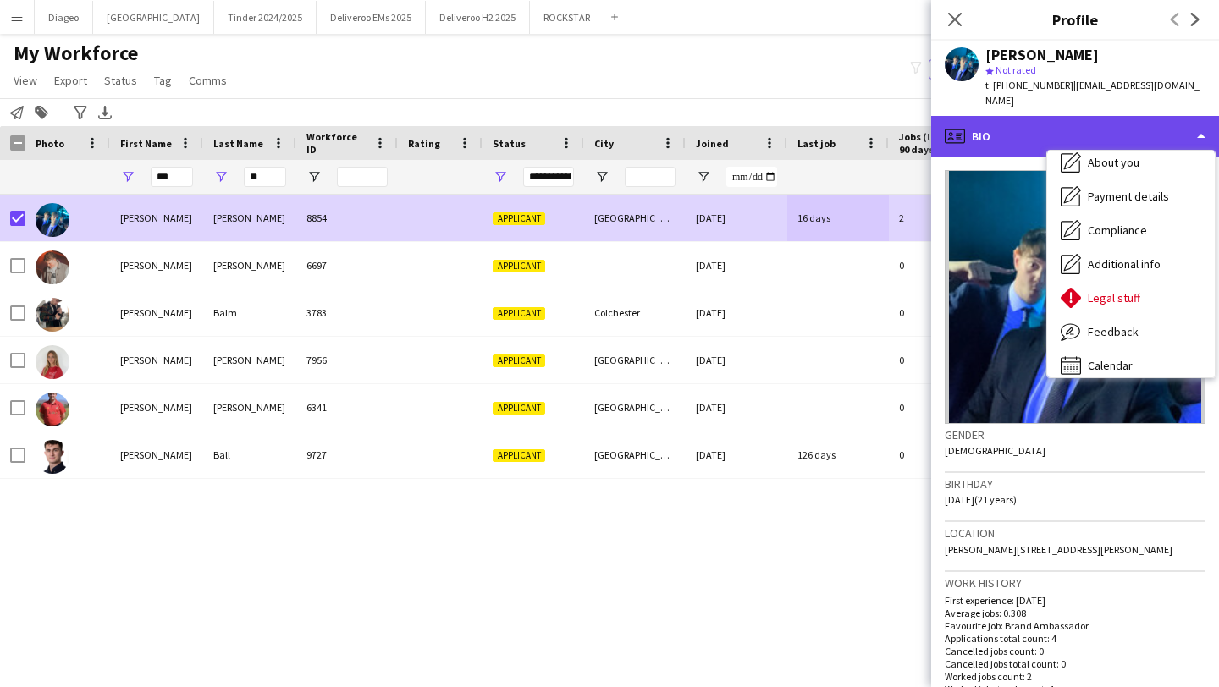
click at [1114, 124] on div "profile Bio" at bounding box center [1075, 136] width 288 height 41
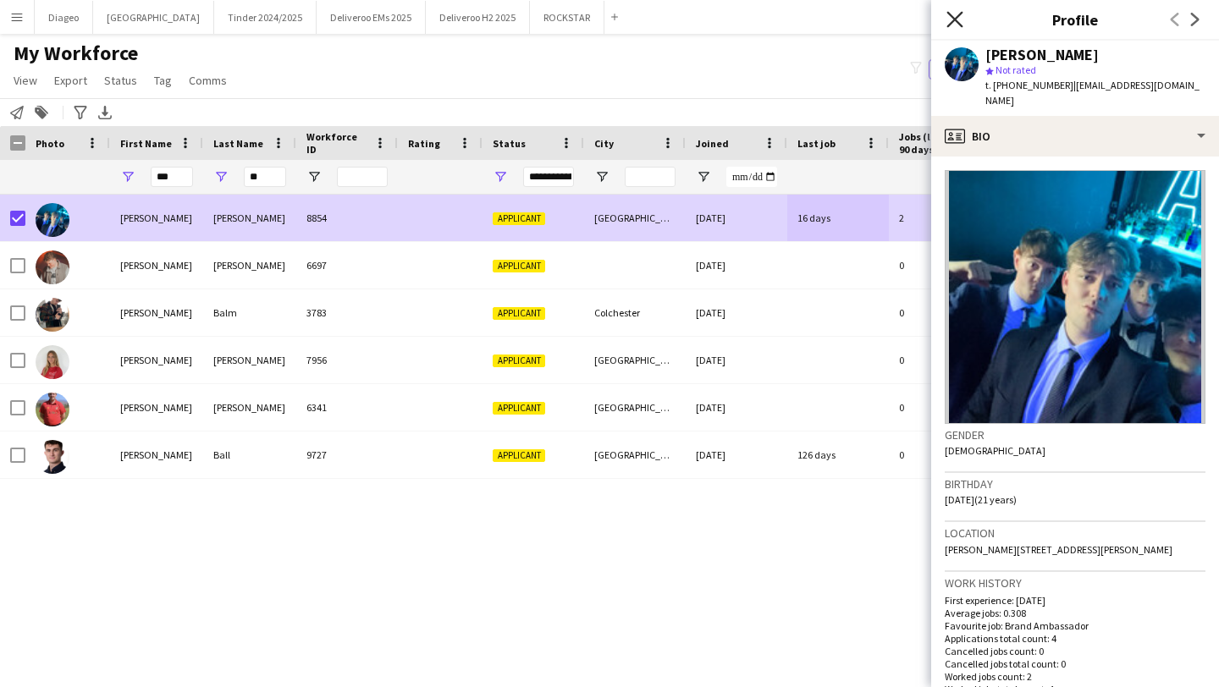
click at [961, 26] on icon at bounding box center [954, 19] width 16 height 16
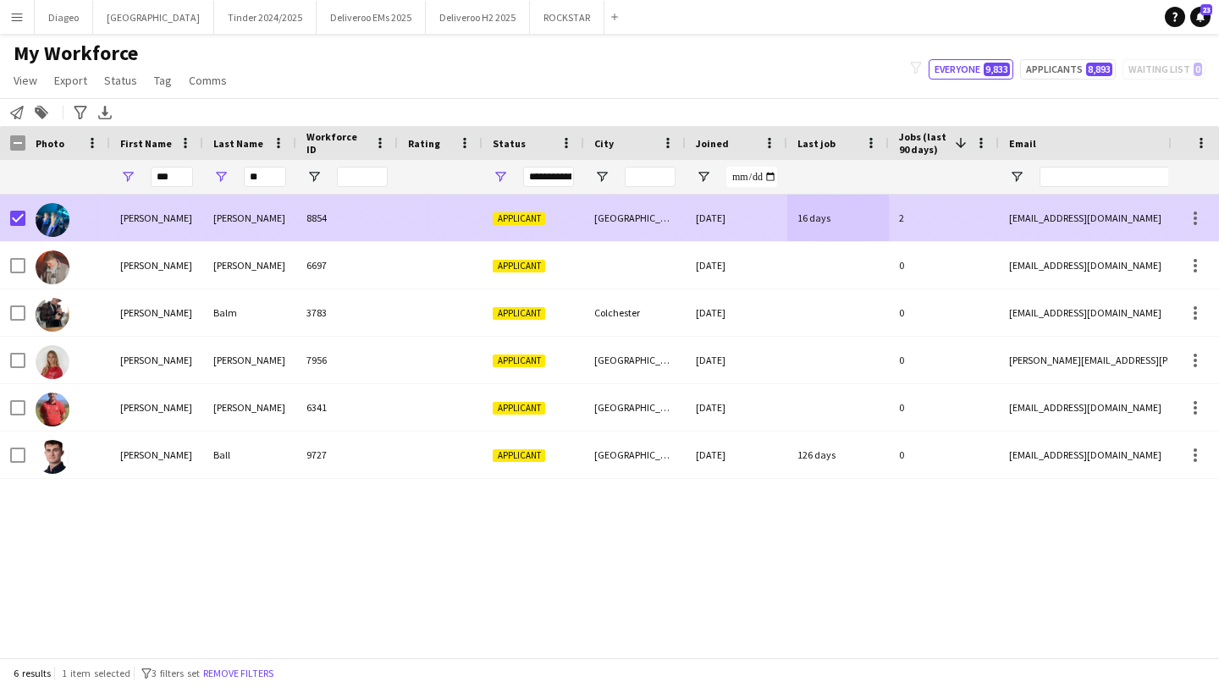
click at [465, 208] on div at bounding box center [440, 218] width 85 height 47
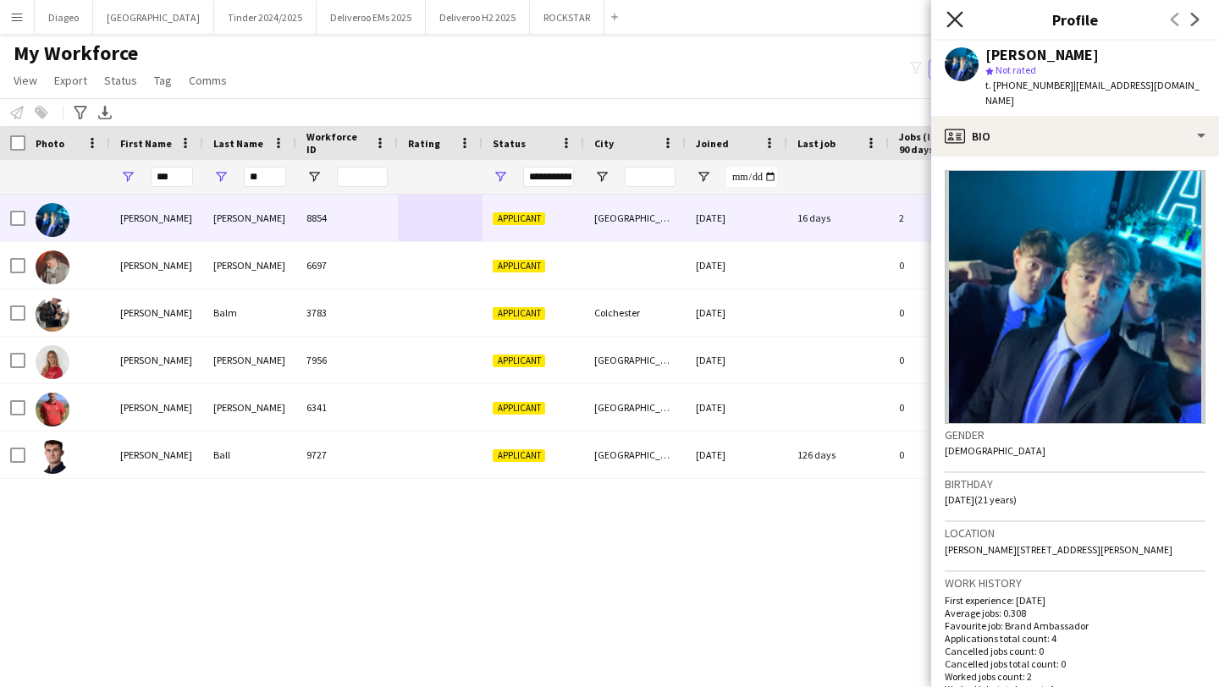
click at [951, 23] on icon at bounding box center [954, 19] width 16 height 16
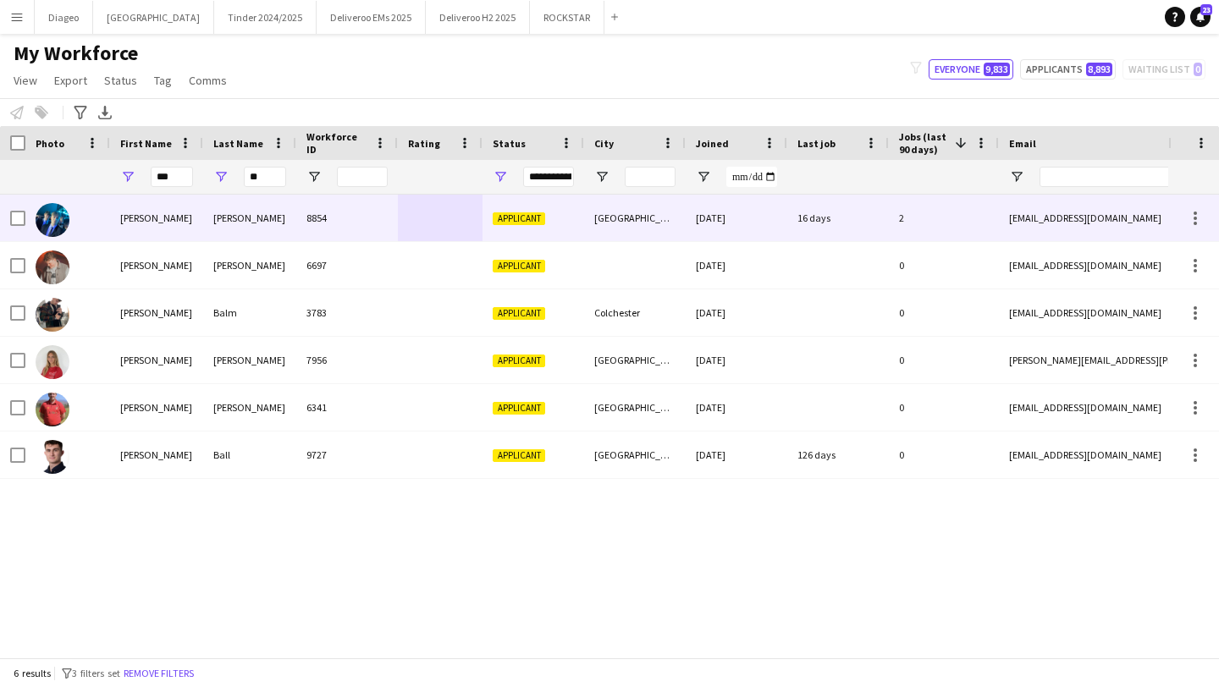
click at [688, 234] on div "25-09-2024" at bounding box center [737, 218] width 102 height 47
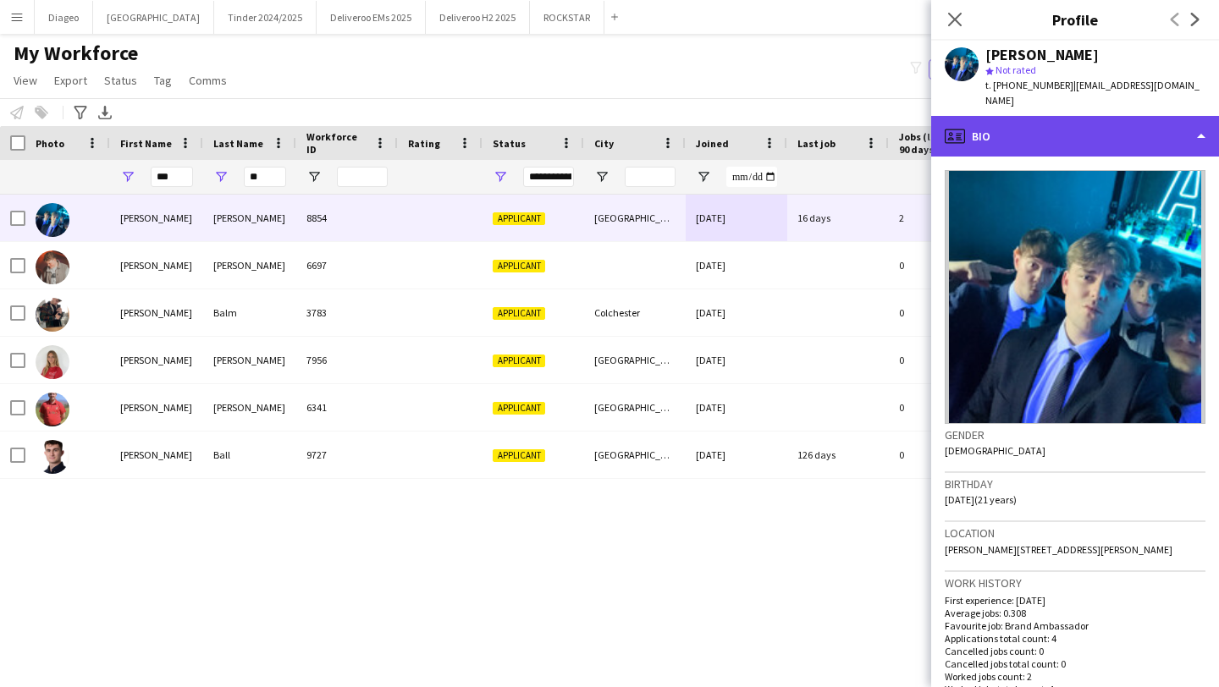
click at [1104, 124] on div "profile Bio" at bounding box center [1075, 136] width 288 height 41
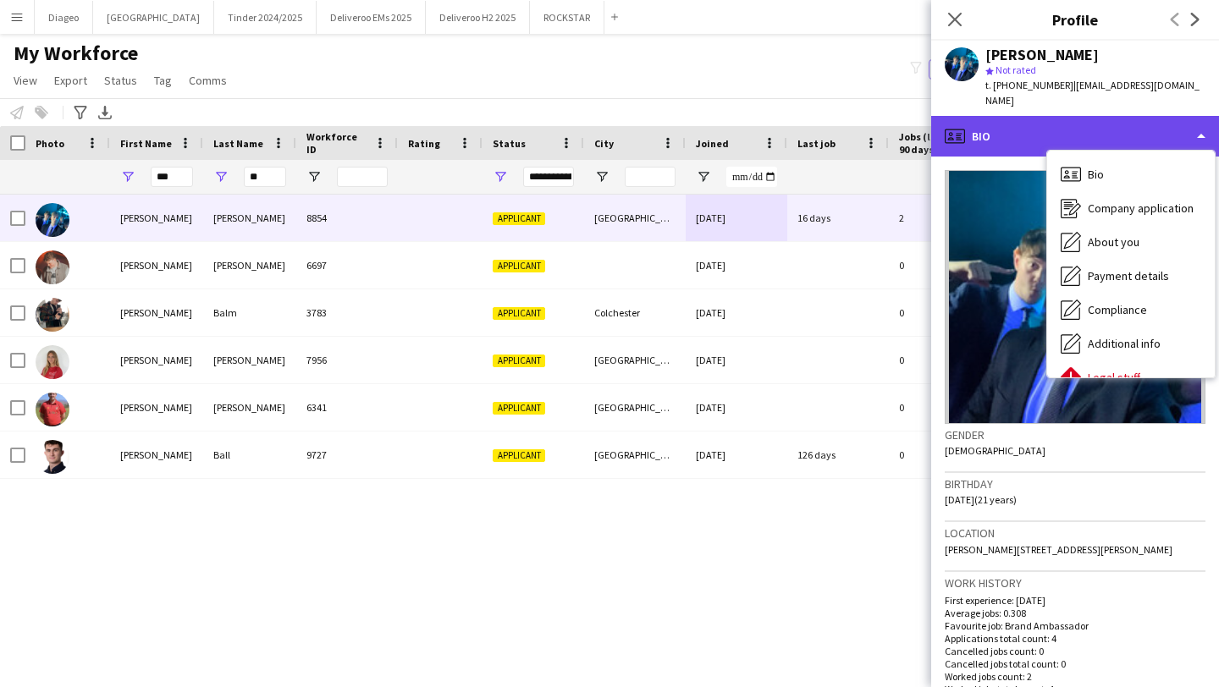
click at [1040, 123] on div "profile Bio" at bounding box center [1075, 136] width 288 height 41
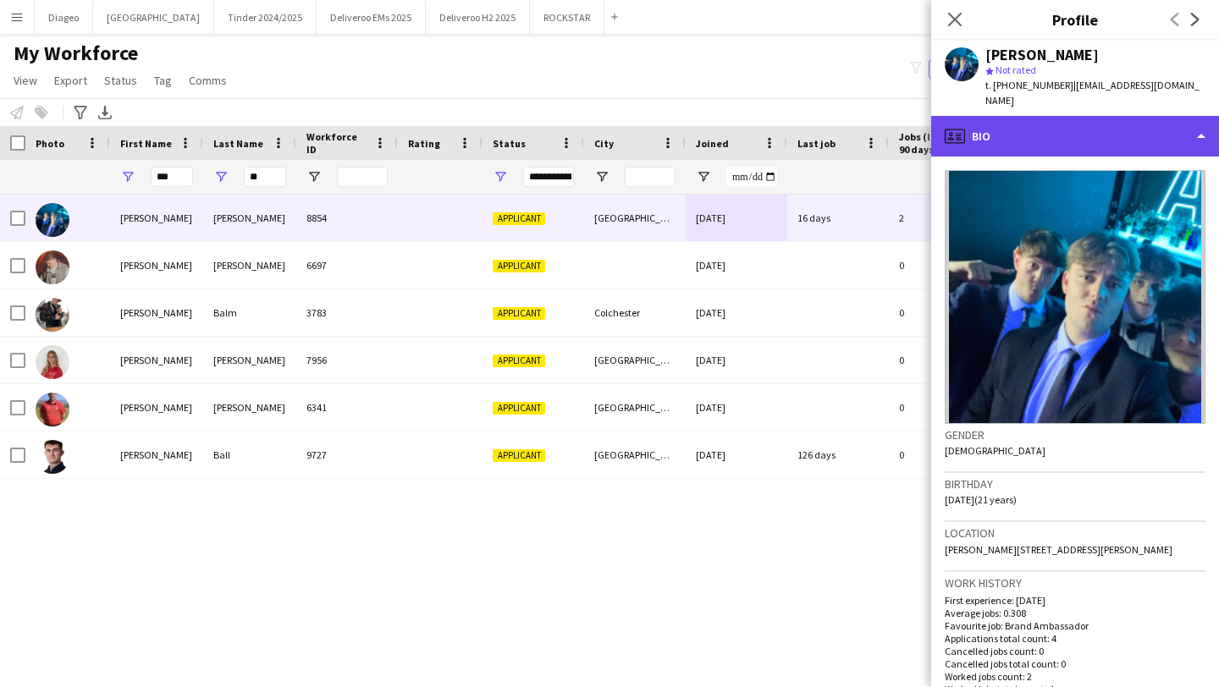
click at [1048, 124] on div "profile Bio" at bounding box center [1075, 136] width 288 height 41
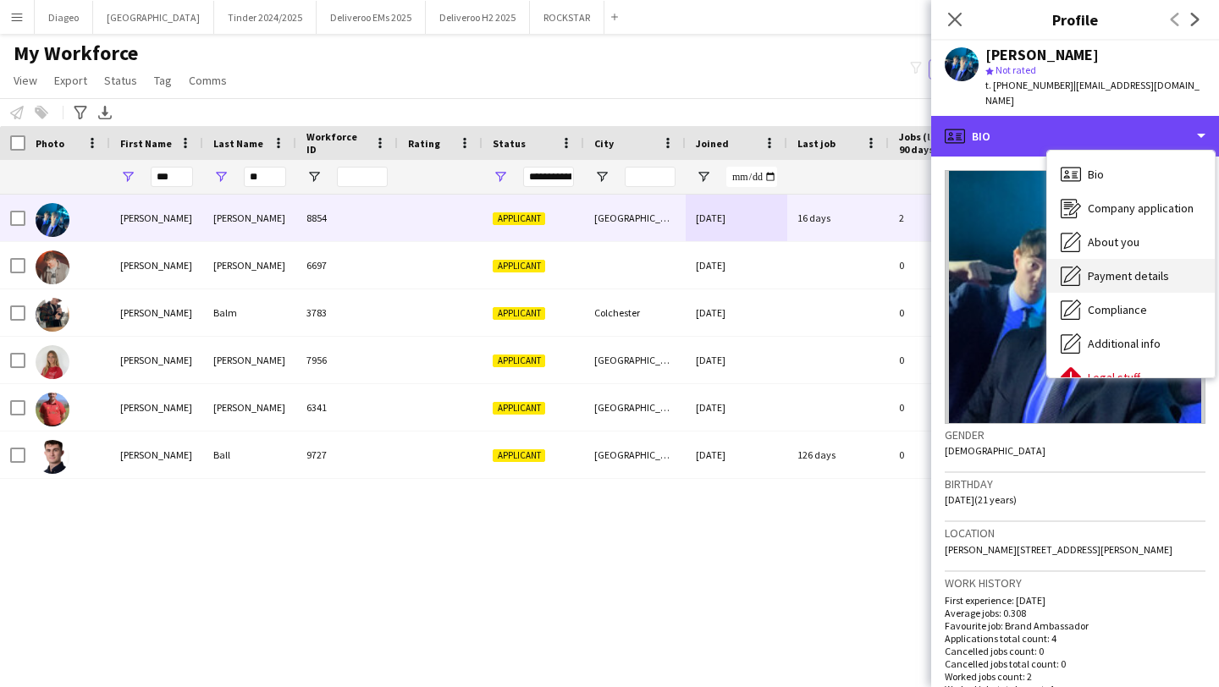
scroll to position [91, 0]
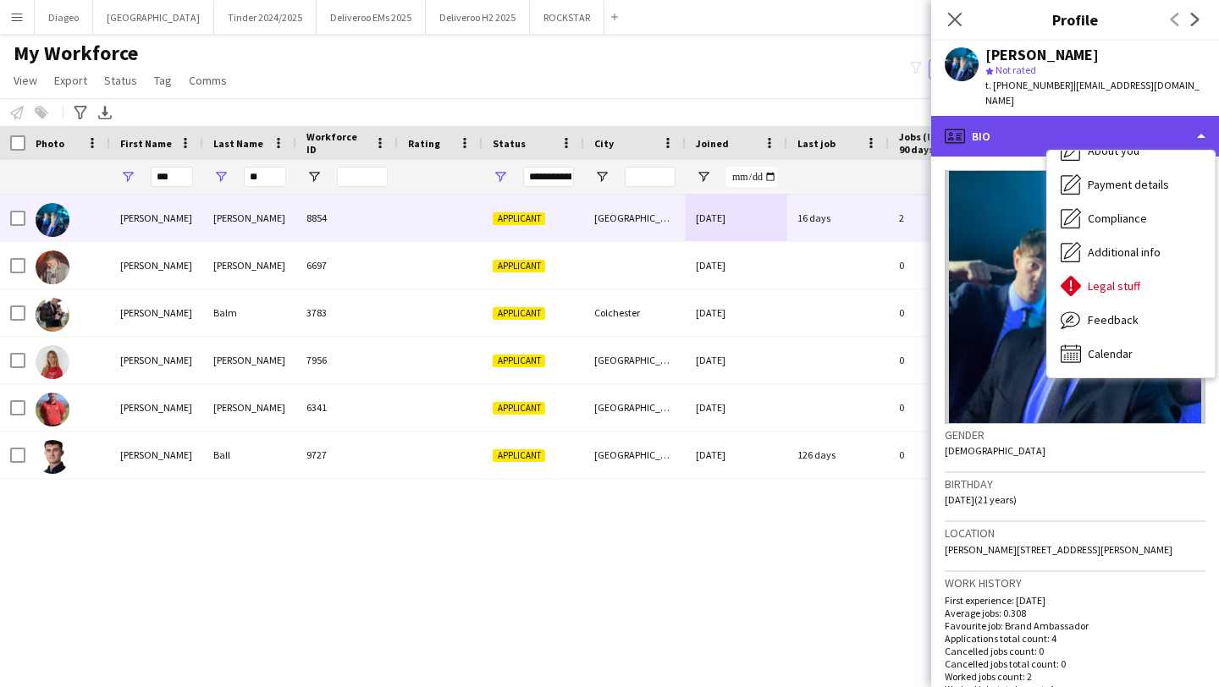
click at [1049, 116] on div "profile Bio" at bounding box center [1075, 136] width 288 height 41
